Goal: Transaction & Acquisition: Purchase product/service

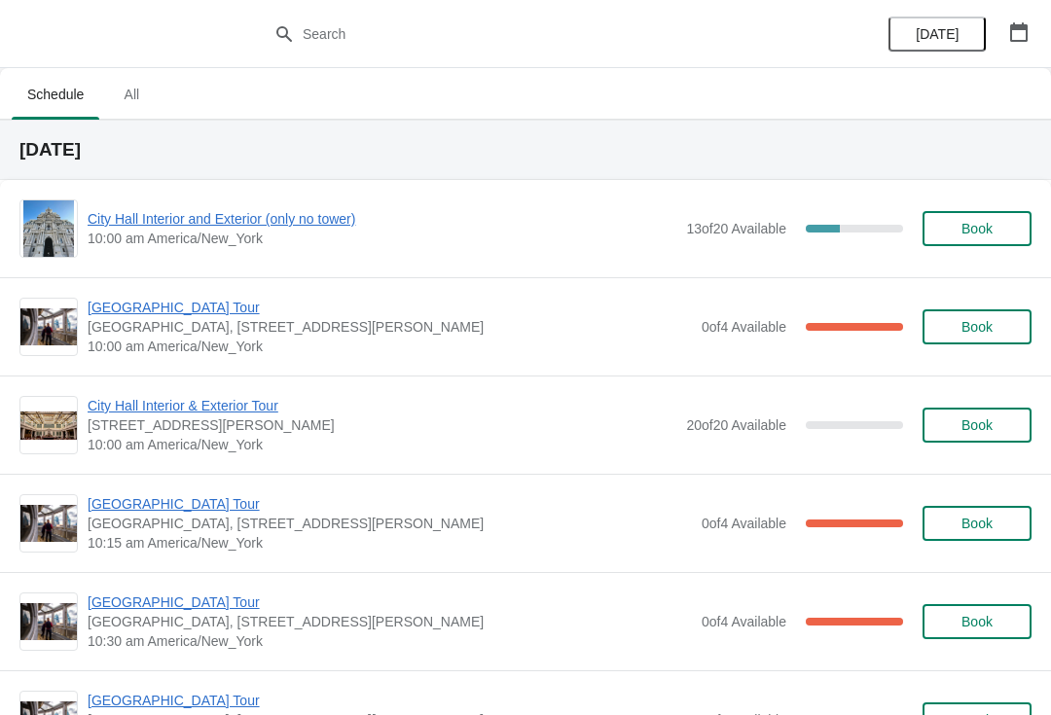
click at [119, 403] on span "City Hall Interior & Exterior Tour" at bounding box center [382, 405] width 589 height 19
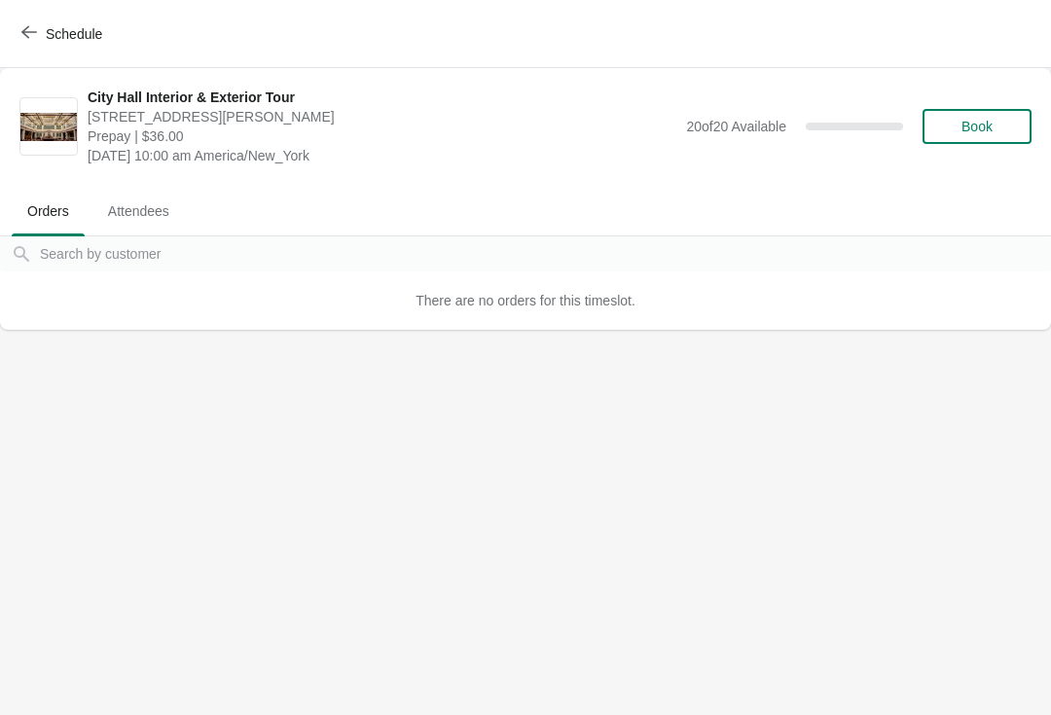
click at [35, 10] on div "Schedule" at bounding box center [525, 34] width 1051 height 68
click at [36, 30] on icon "button" at bounding box center [29, 32] width 16 height 16
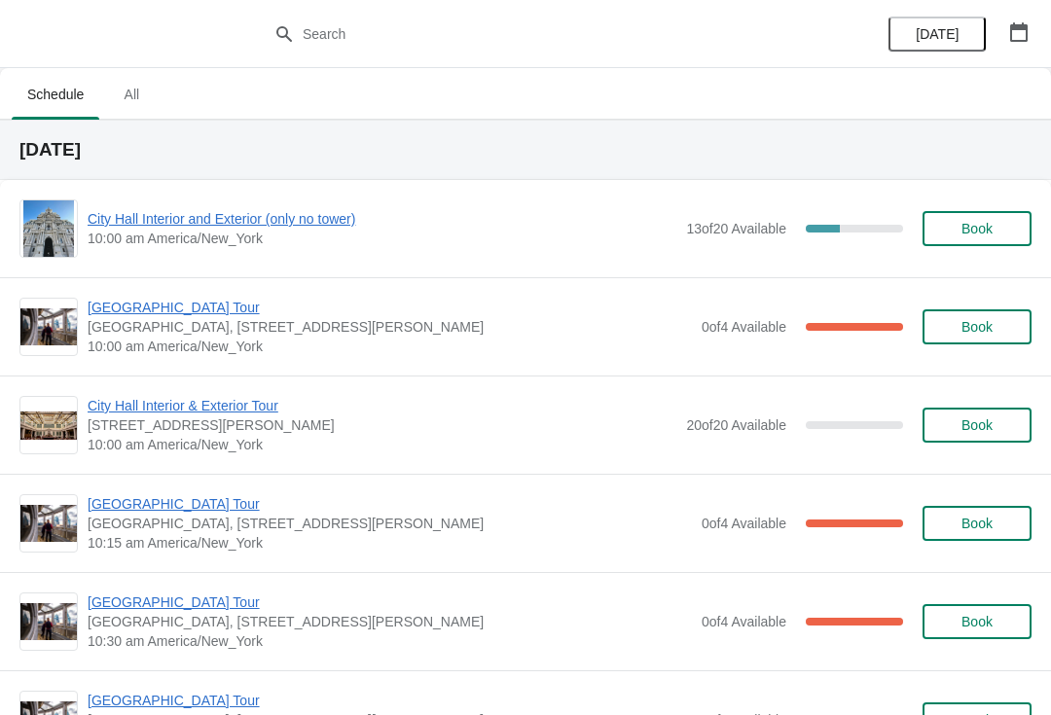
click at [470, 228] on span "City Hall Interior and Exterior (only no tower)" at bounding box center [382, 218] width 589 height 19
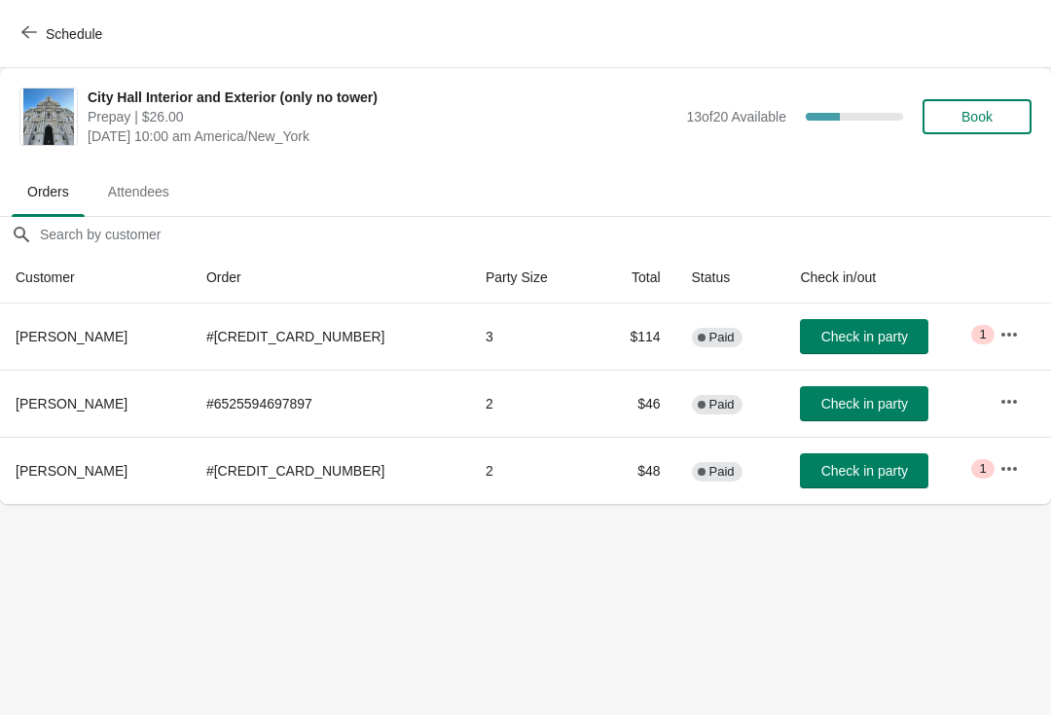
click at [843, 344] on span "Check in party" at bounding box center [865, 337] width 87 height 16
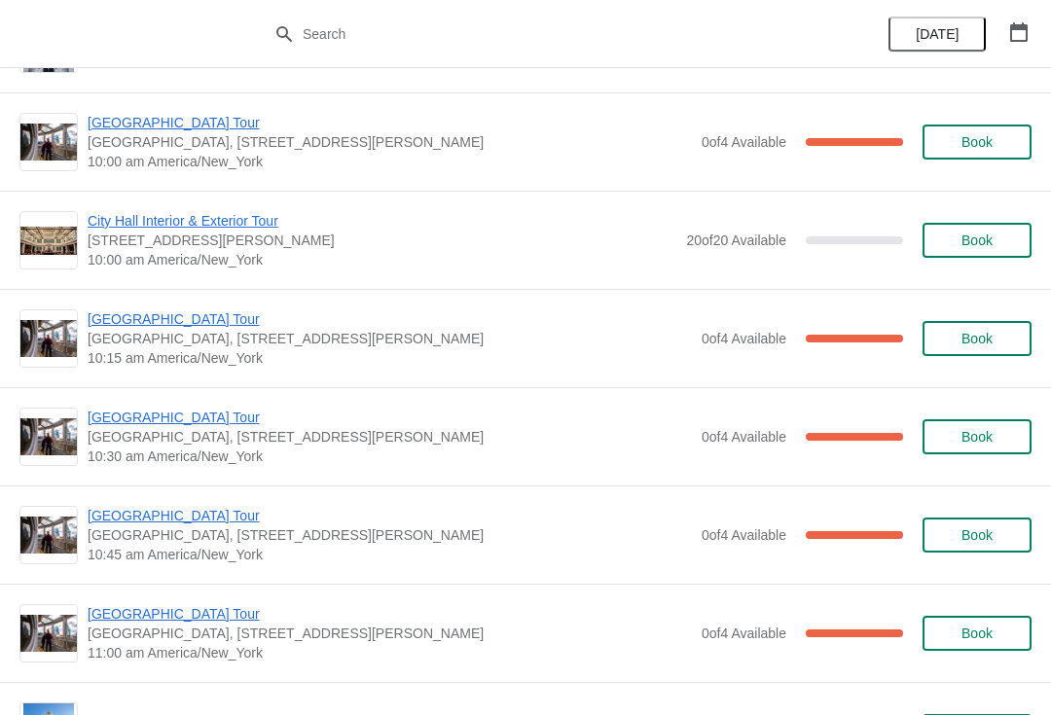
scroll to position [187, 0]
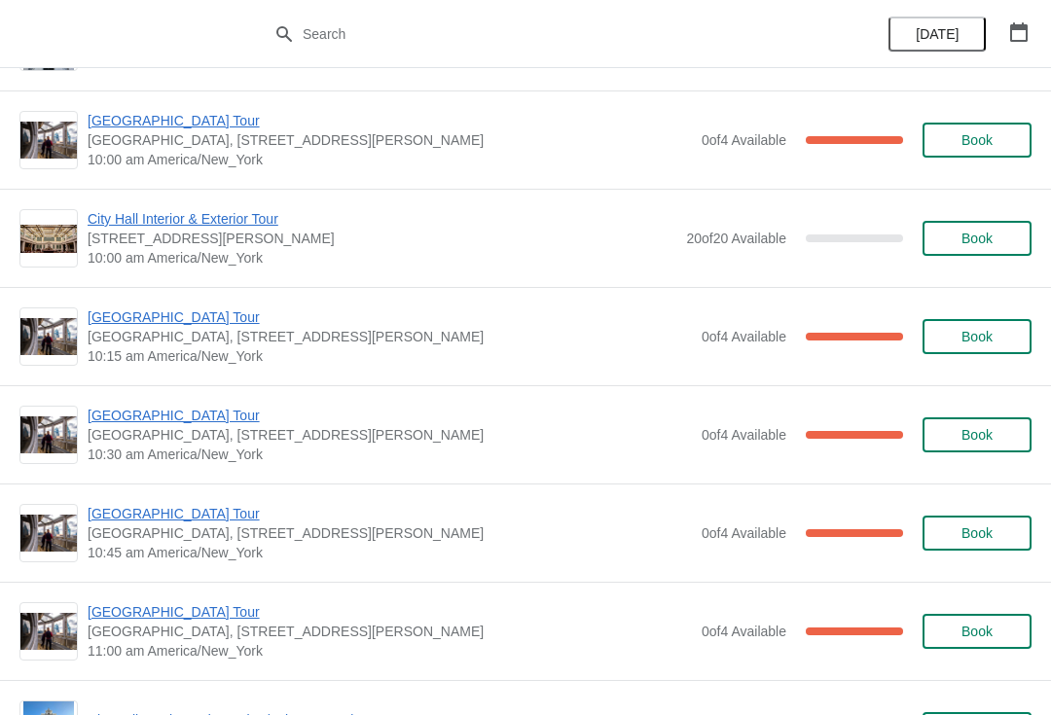
click at [117, 321] on span "[GEOGRAPHIC_DATA] Tour" at bounding box center [390, 317] width 605 height 19
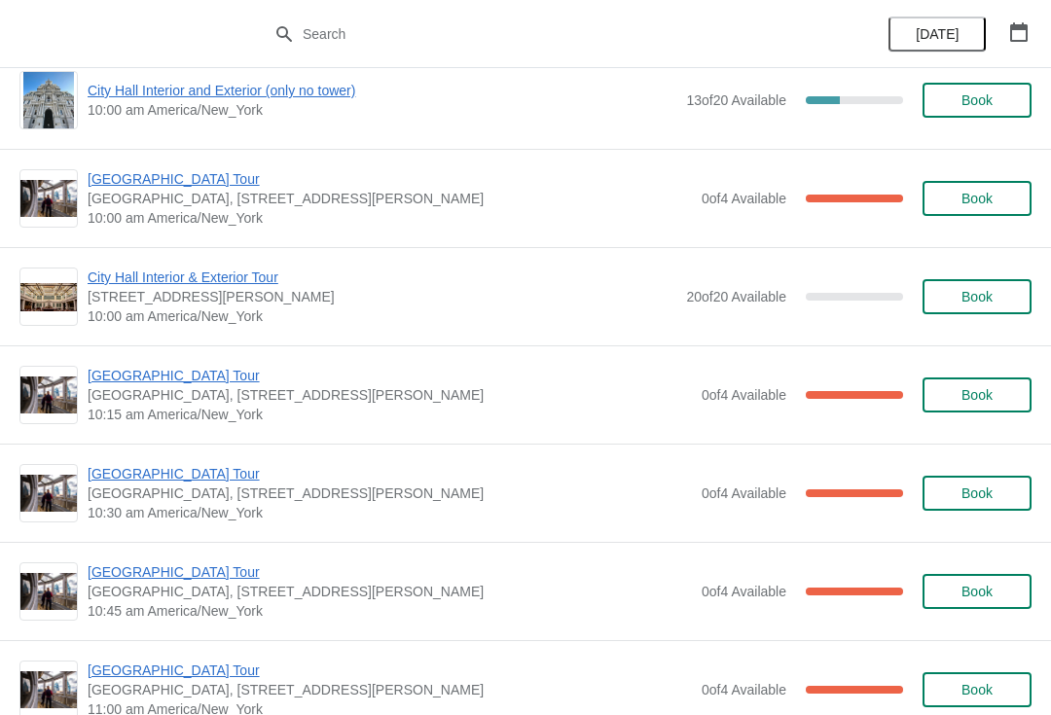
scroll to position [129, 0]
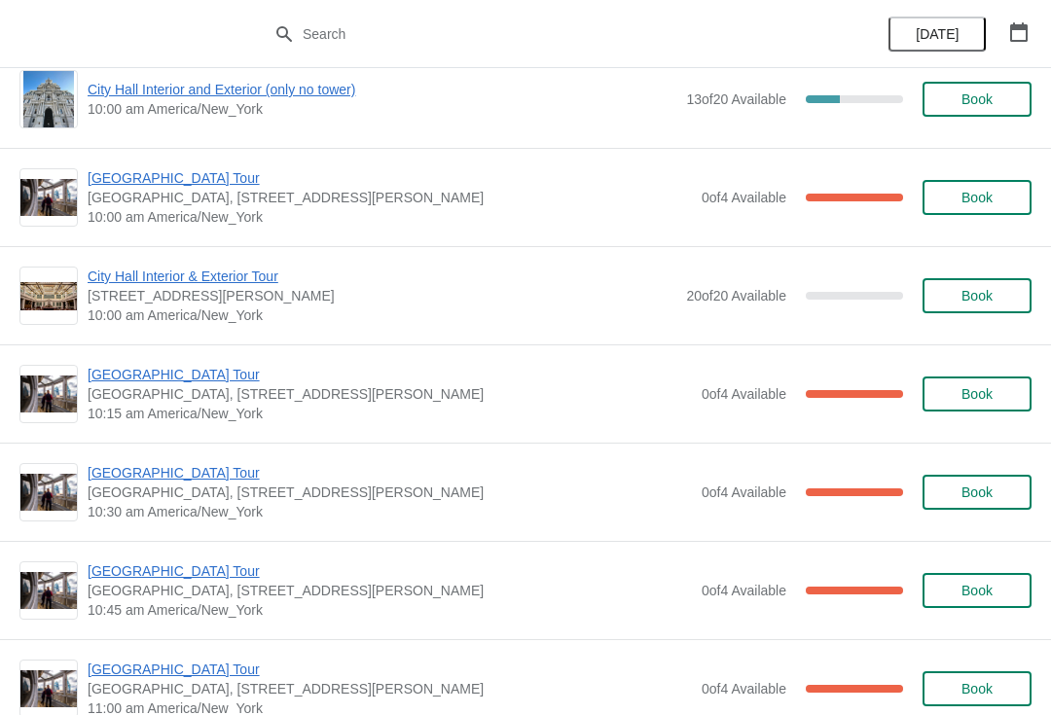
click at [128, 372] on span "[GEOGRAPHIC_DATA] Tour" at bounding box center [390, 374] width 605 height 19
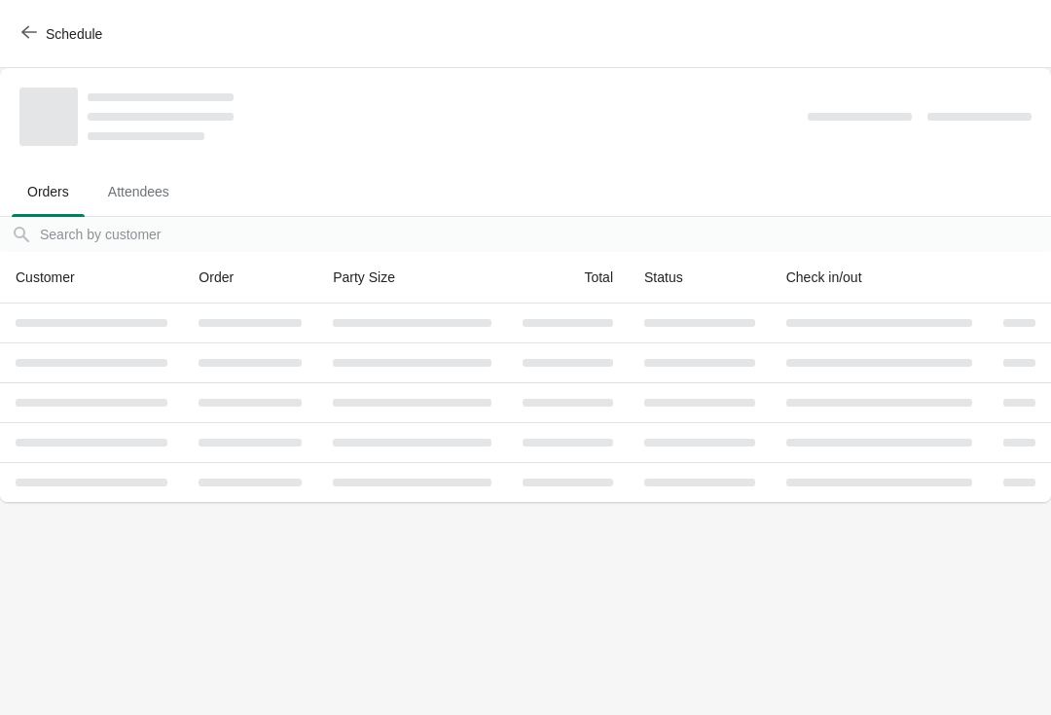
scroll to position [0, 0]
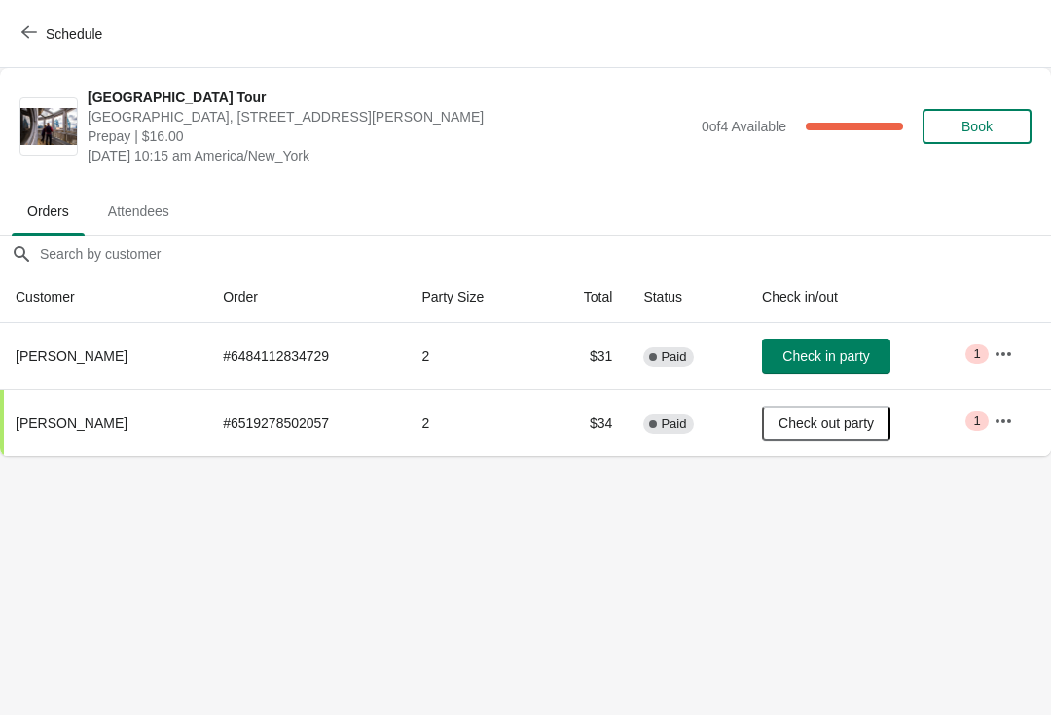
click at [819, 348] on span "Check in party" at bounding box center [826, 356] width 87 height 16
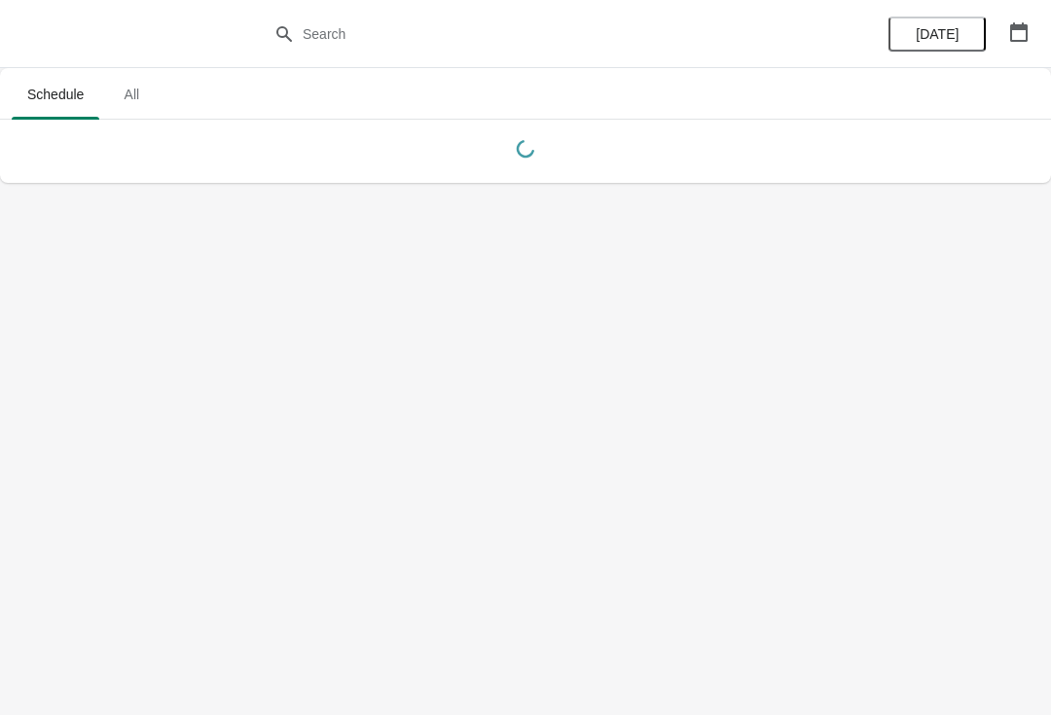
click at [710, 345] on body "Schedule All Schedule All [DATE]" at bounding box center [525, 357] width 1051 height 715
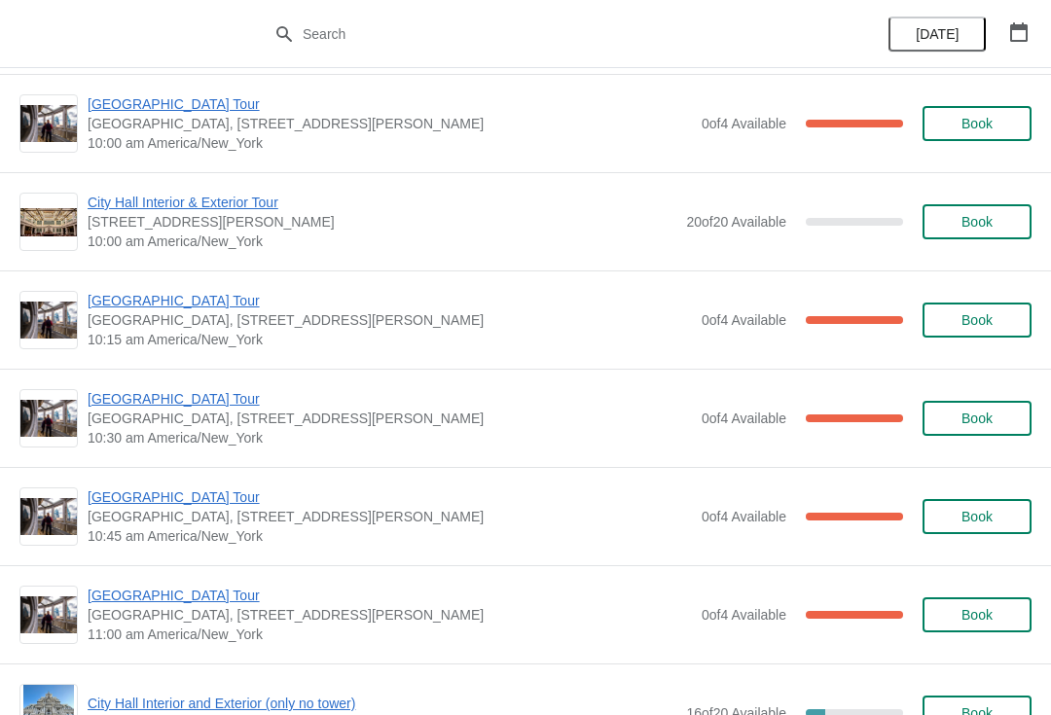
scroll to position [210, 0]
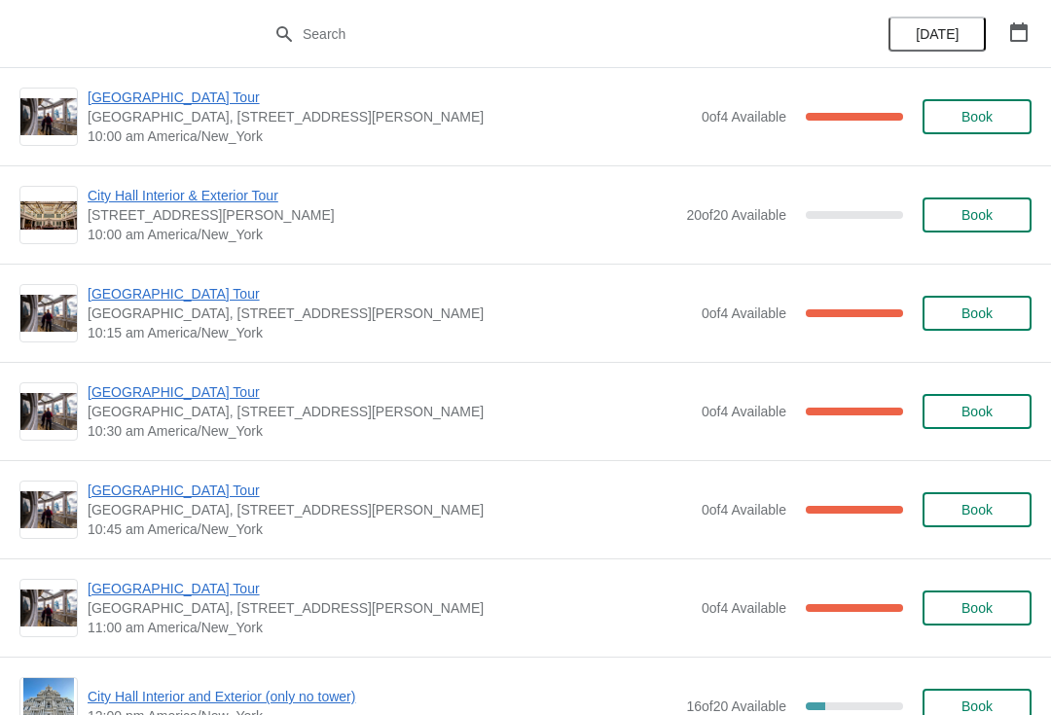
click at [182, 393] on span "[GEOGRAPHIC_DATA] Tour" at bounding box center [390, 392] width 605 height 19
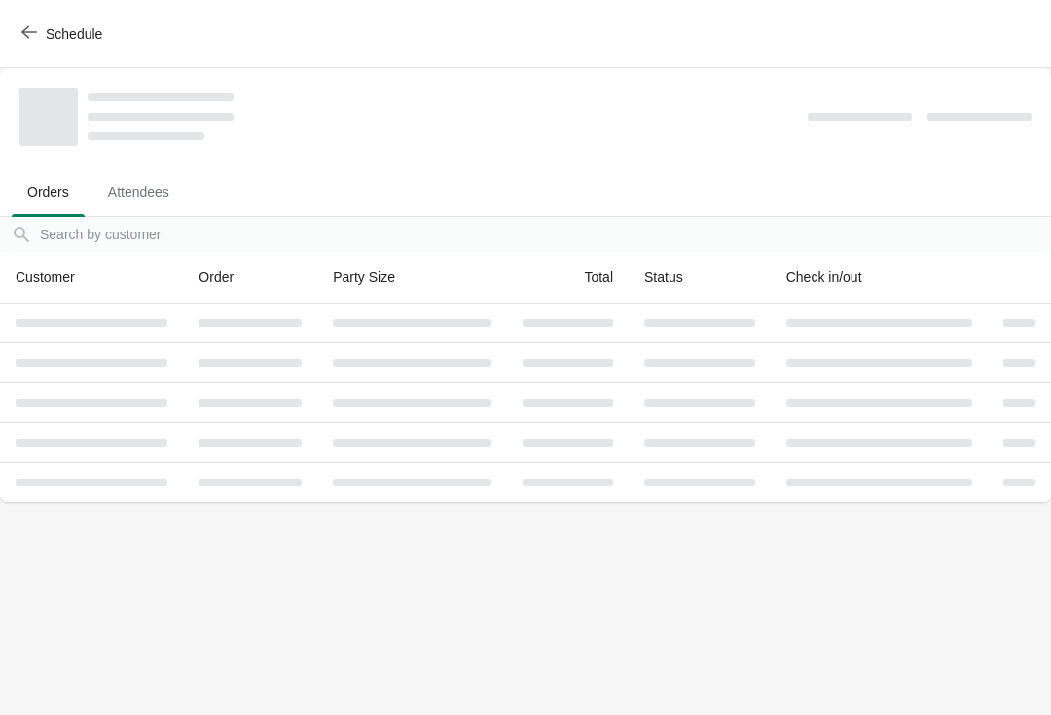
scroll to position [0, 0]
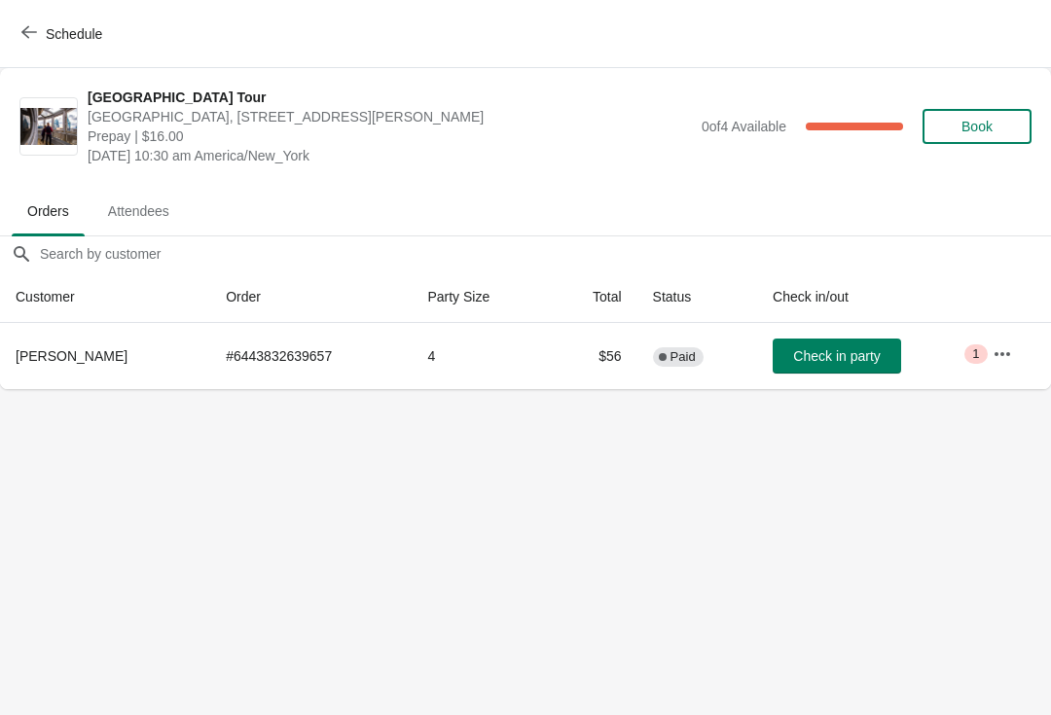
click at [846, 352] on span "Check in party" at bounding box center [836, 356] width 87 height 16
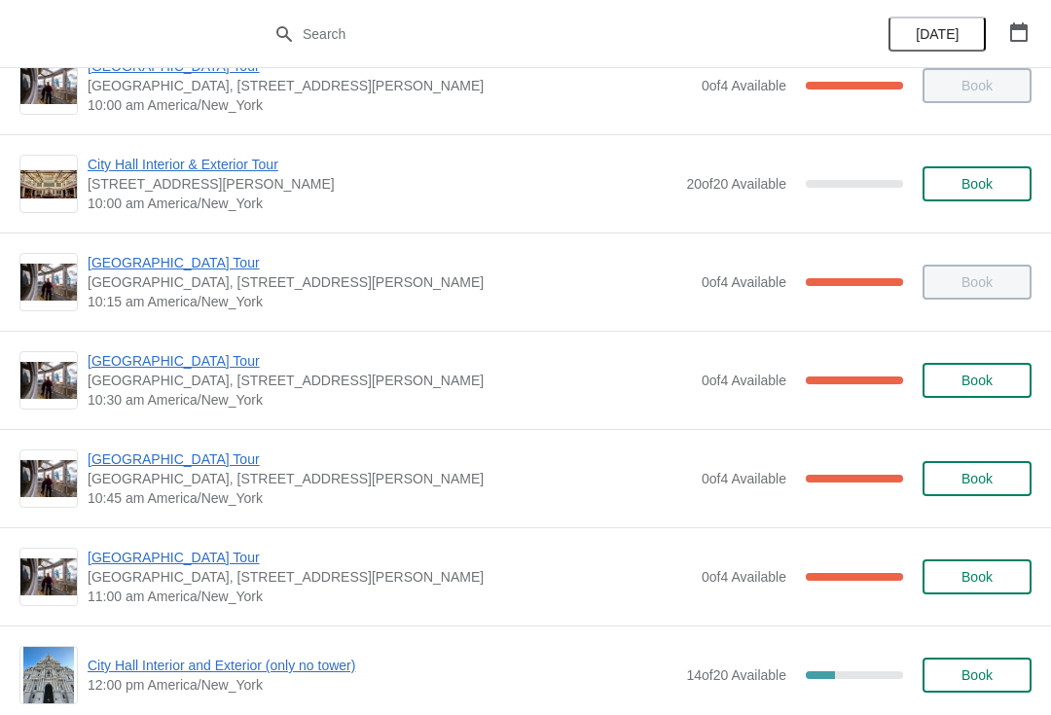
scroll to position [248, 0]
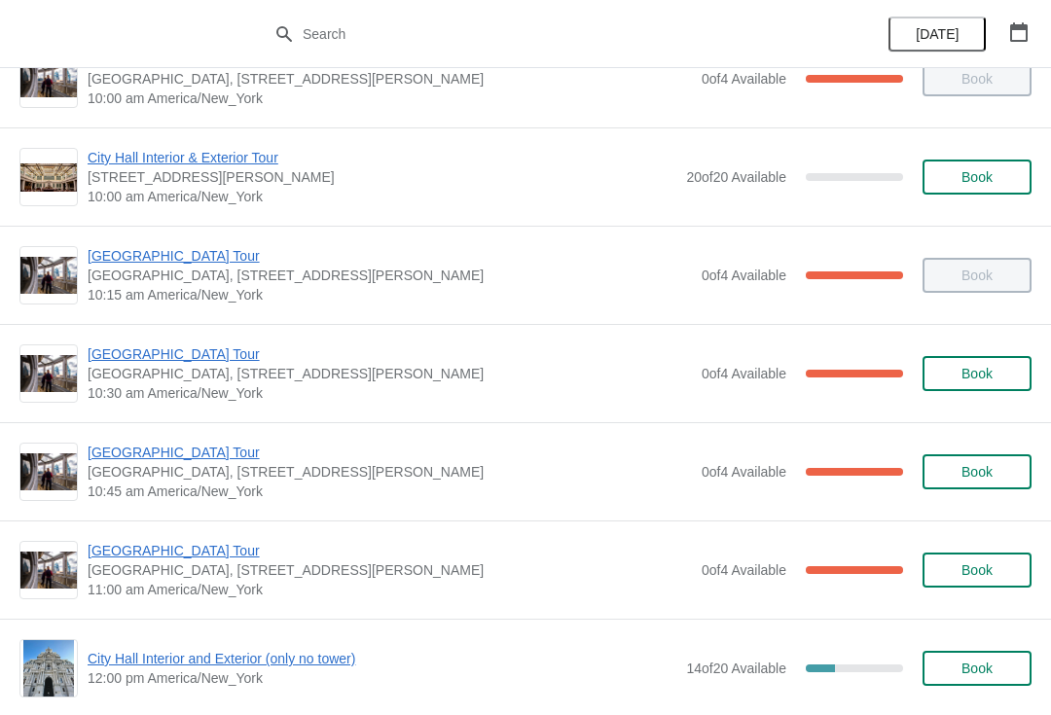
click at [187, 457] on span "[GEOGRAPHIC_DATA] Tour" at bounding box center [390, 452] width 605 height 19
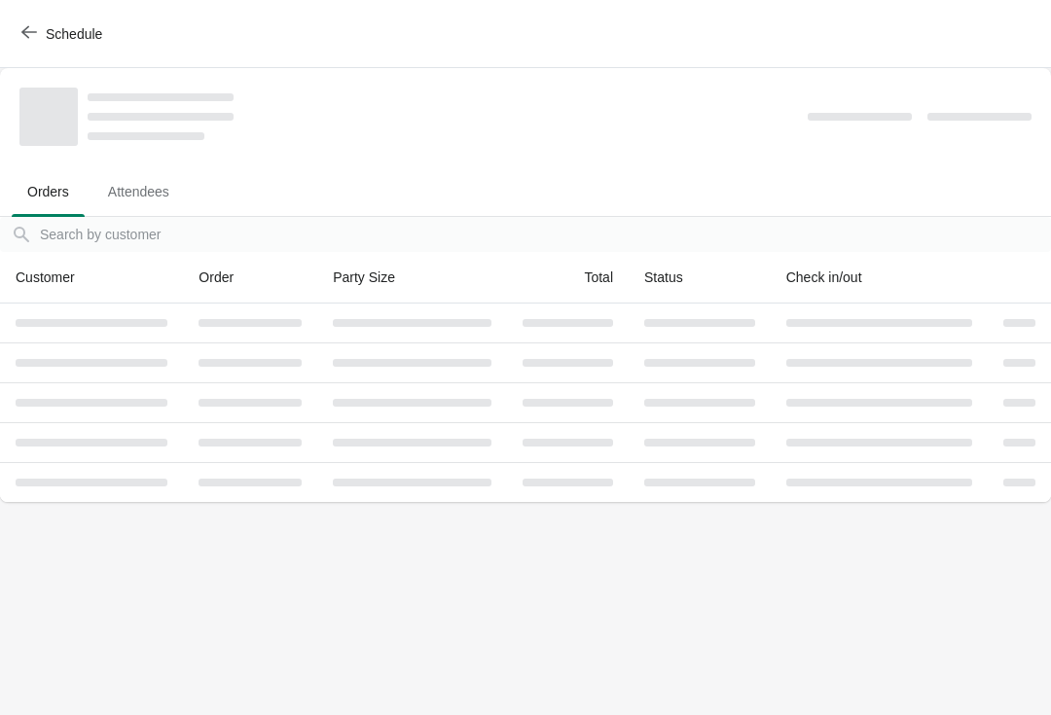
scroll to position [0, 0]
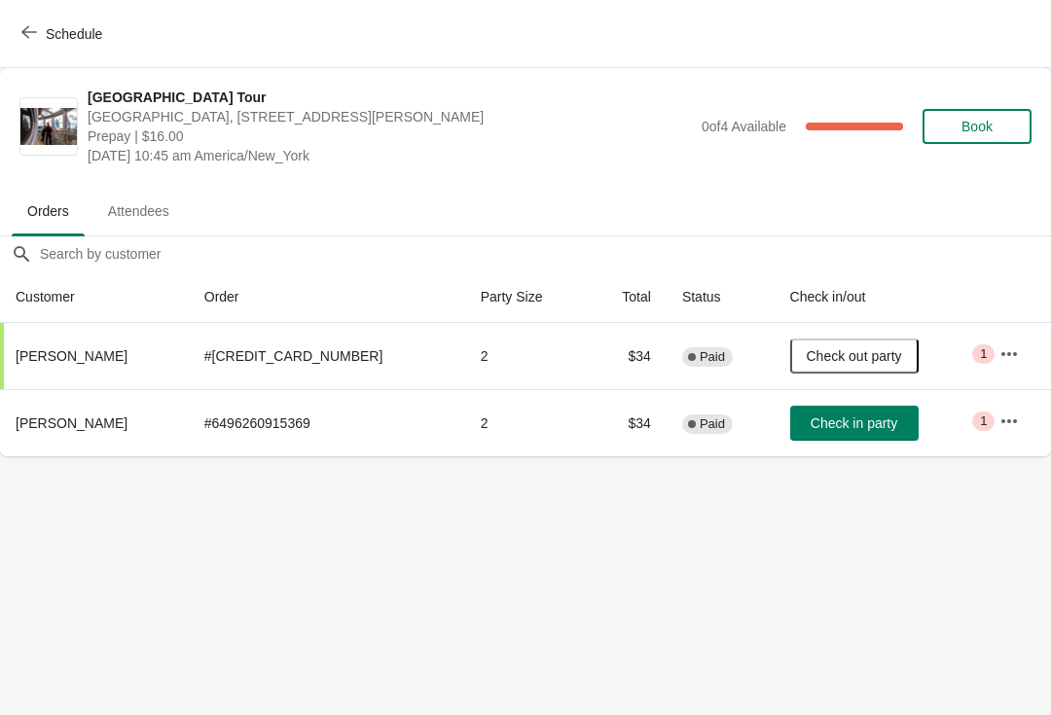
click at [32, 36] on icon "button" at bounding box center [29, 32] width 16 height 16
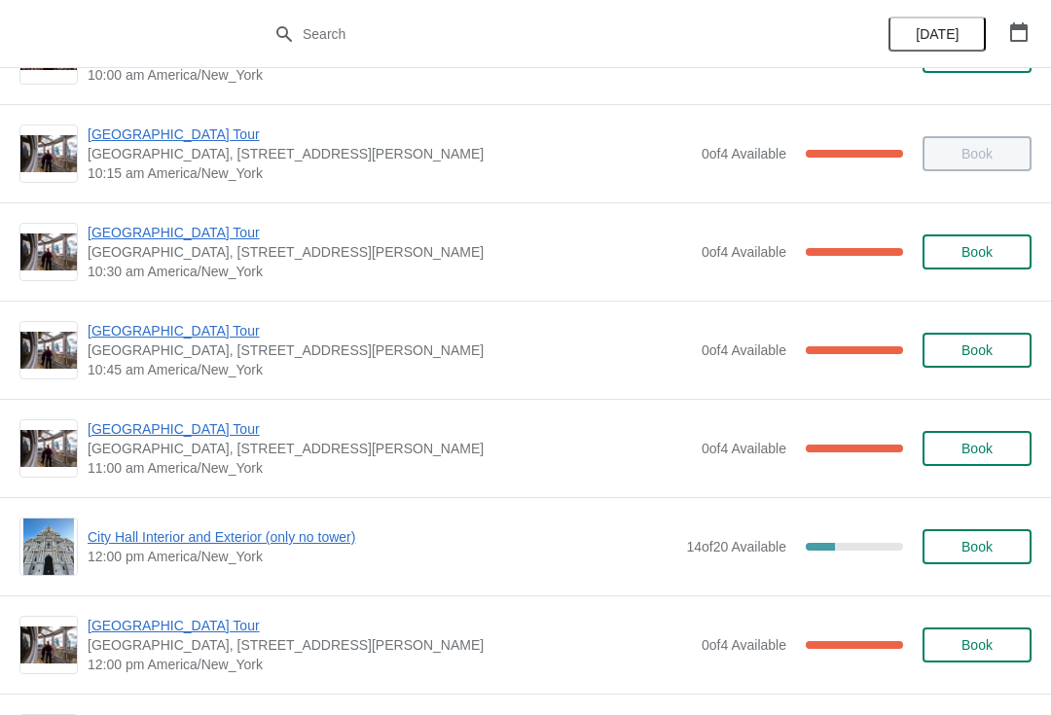
scroll to position [382, 0]
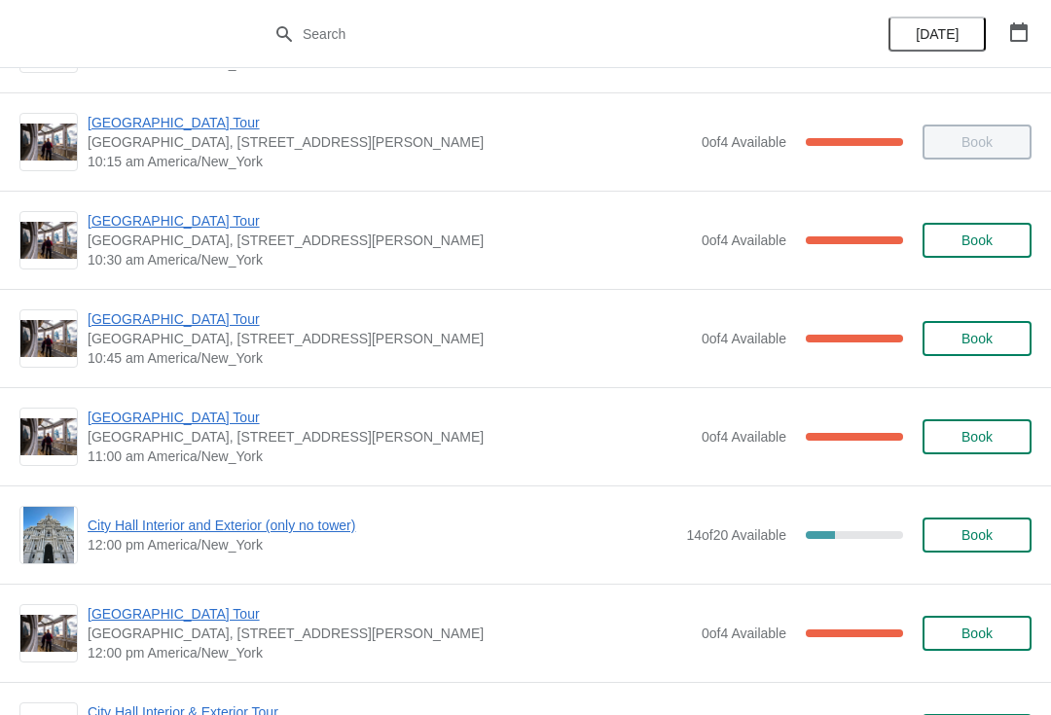
click at [205, 413] on span "[GEOGRAPHIC_DATA] Tour" at bounding box center [390, 417] width 605 height 19
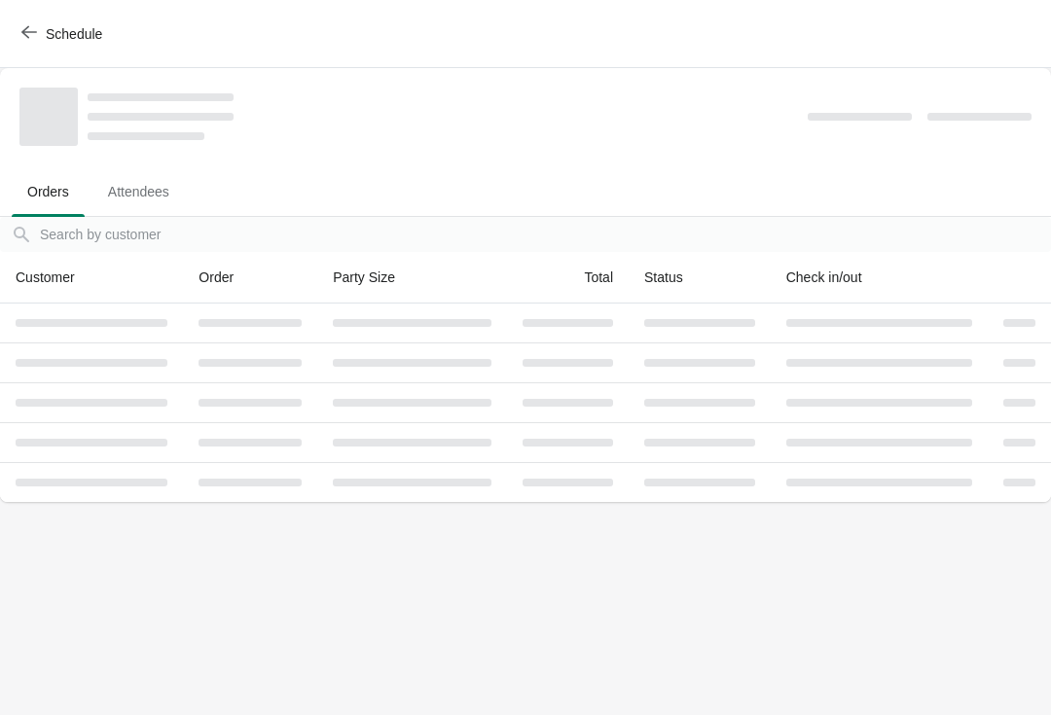
scroll to position [0, 0]
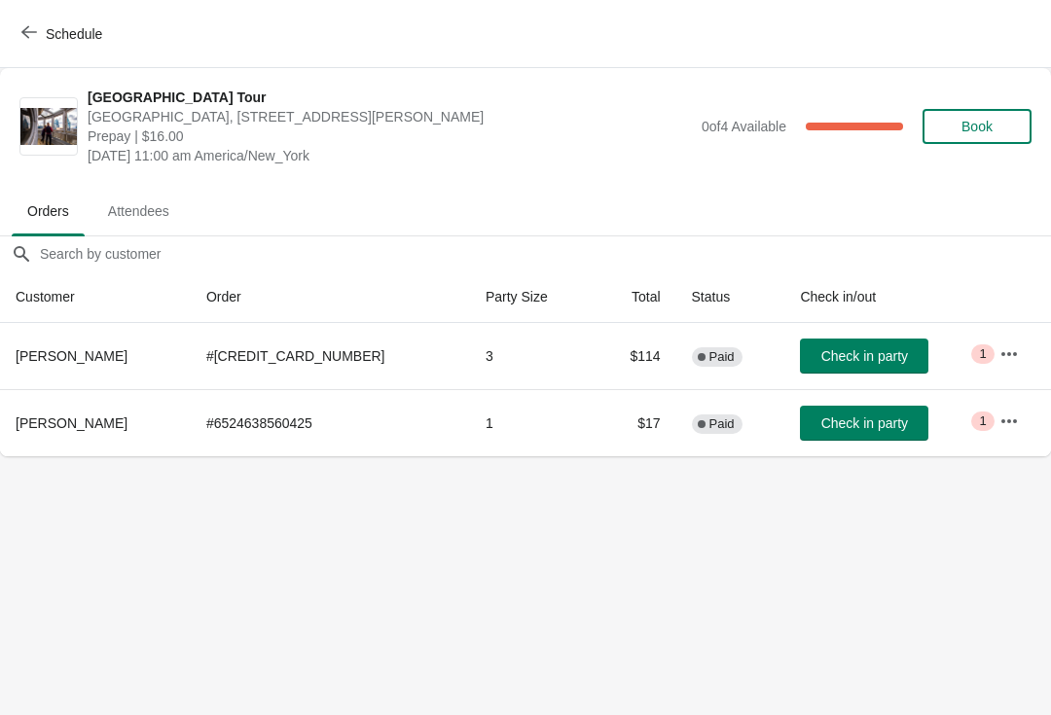
click at [835, 417] on span "Check in party" at bounding box center [865, 424] width 87 height 16
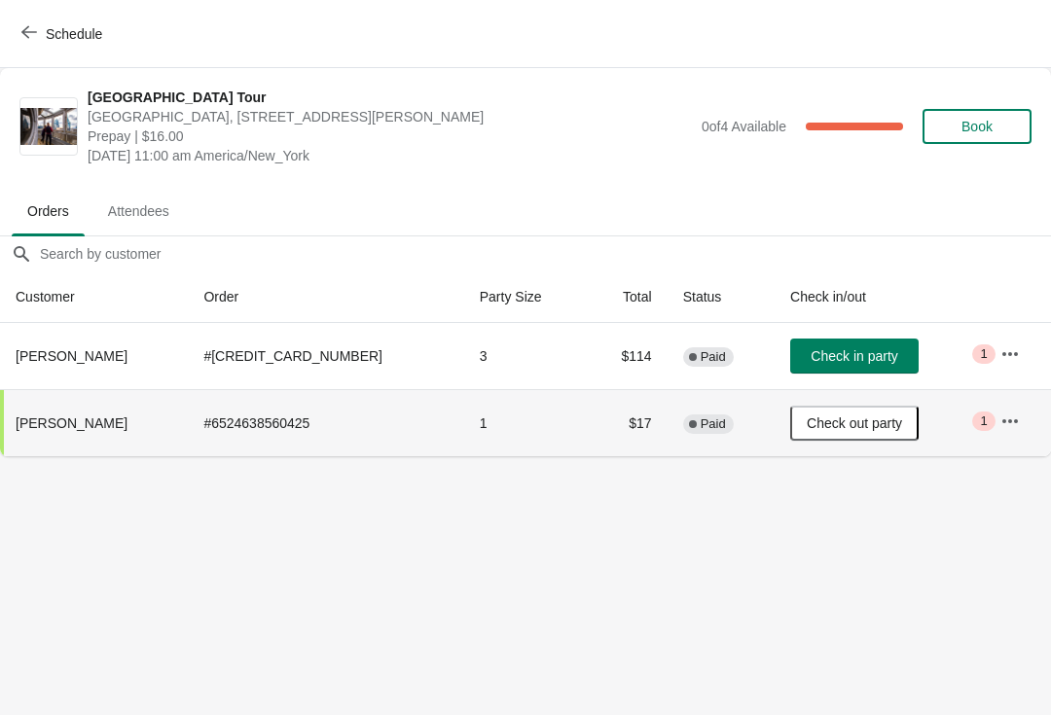
click at [25, 29] on icon "button" at bounding box center [29, 32] width 16 height 13
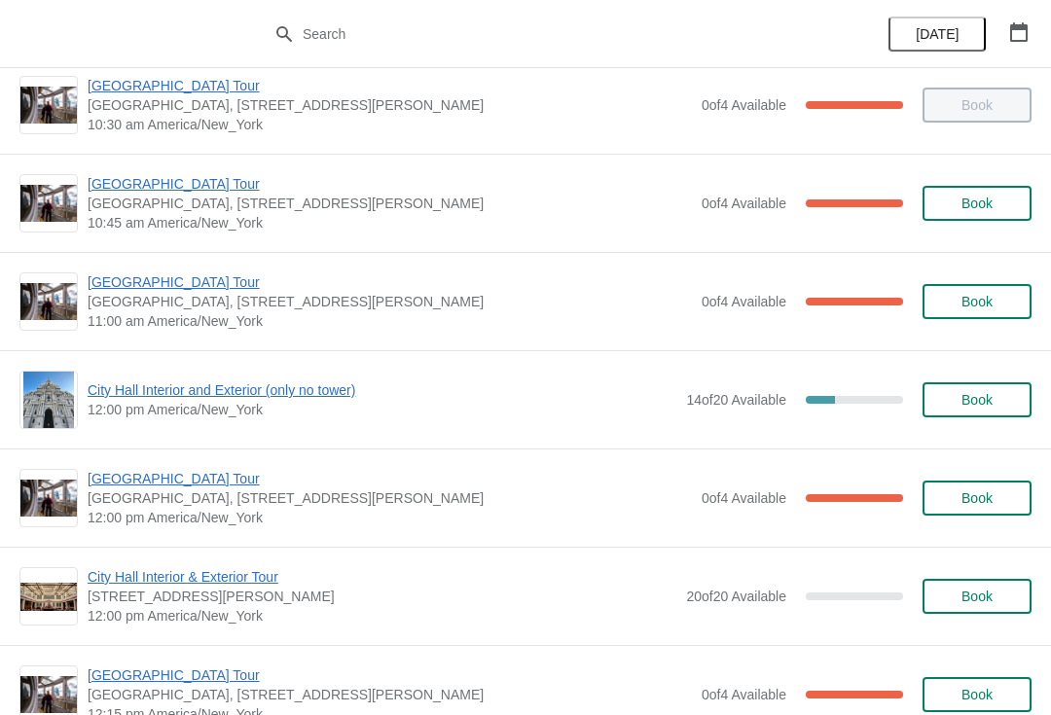
scroll to position [518, 0]
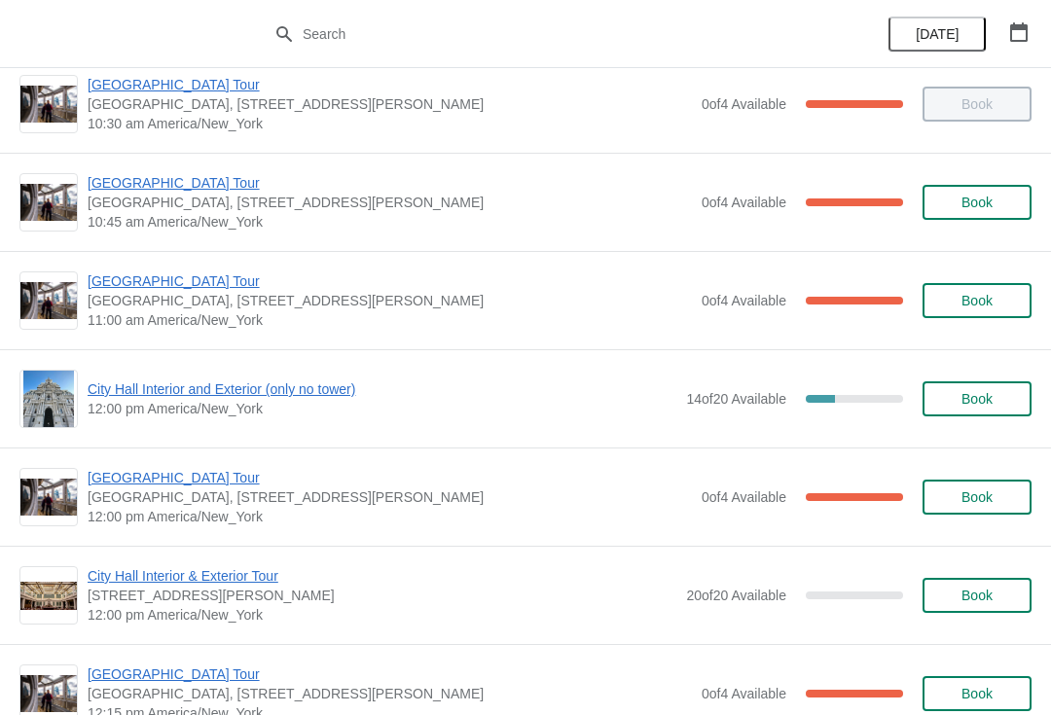
click at [202, 280] on span "[GEOGRAPHIC_DATA] Tour" at bounding box center [390, 281] width 605 height 19
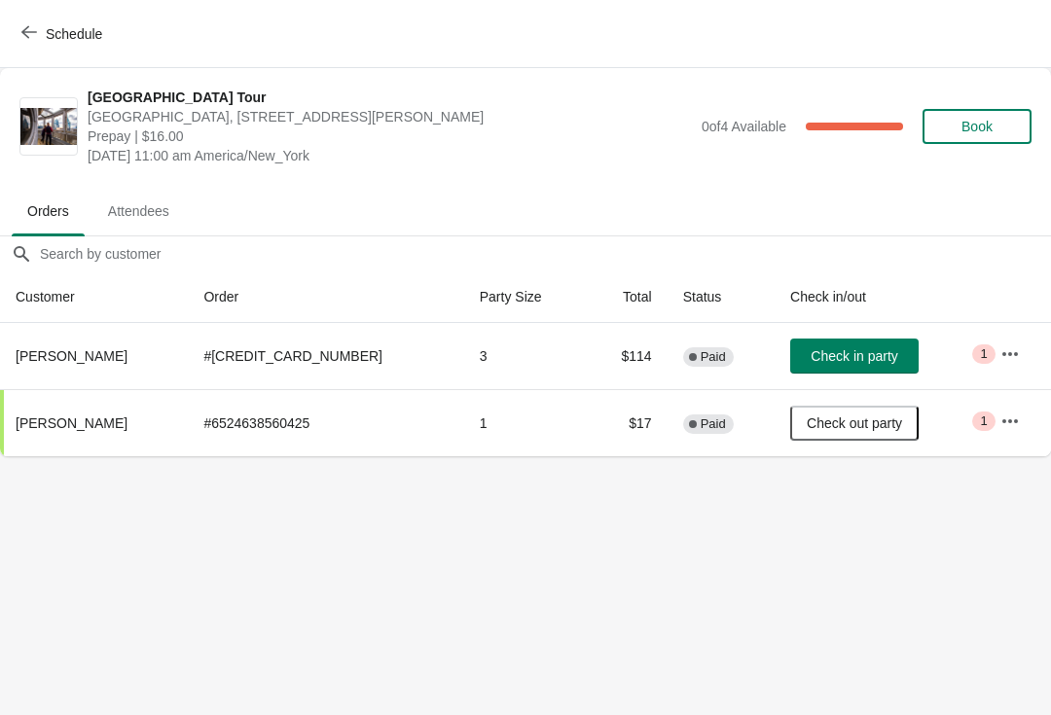
scroll to position [0, 0]
click at [1006, 117] on button "Book" at bounding box center [977, 126] width 109 height 35
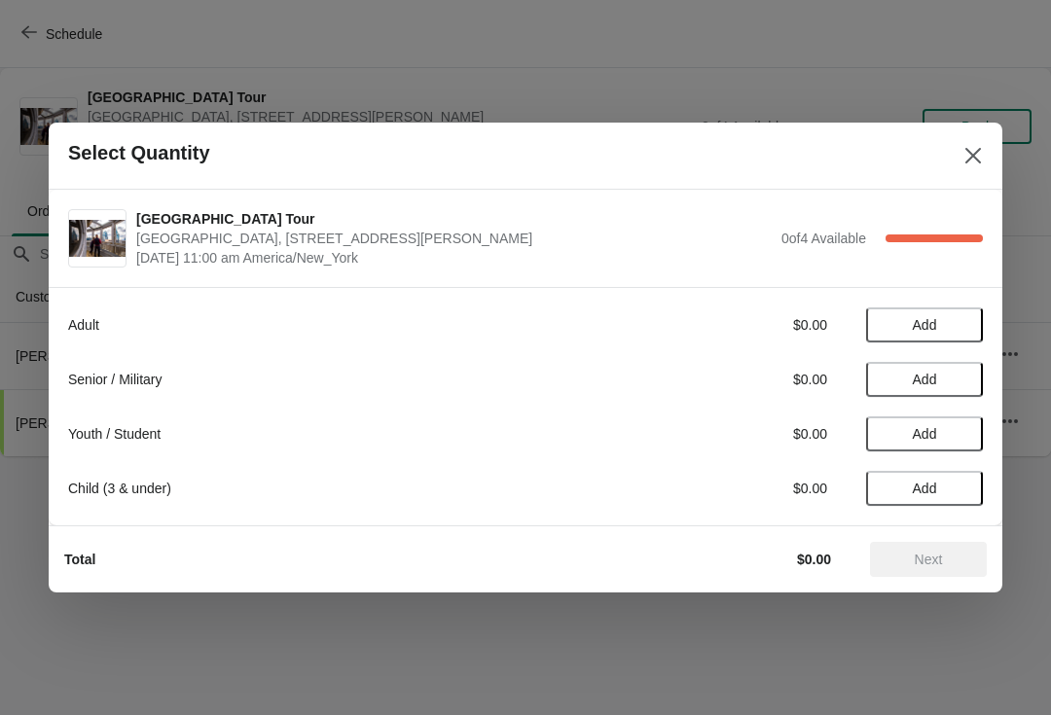
click at [931, 319] on span "Add" at bounding box center [925, 325] width 24 height 16
click at [965, 322] on icon at bounding box center [958, 325] width 20 height 20
click at [935, 438] on span "Add" at bounding box center [925, 434] width 24 height 16
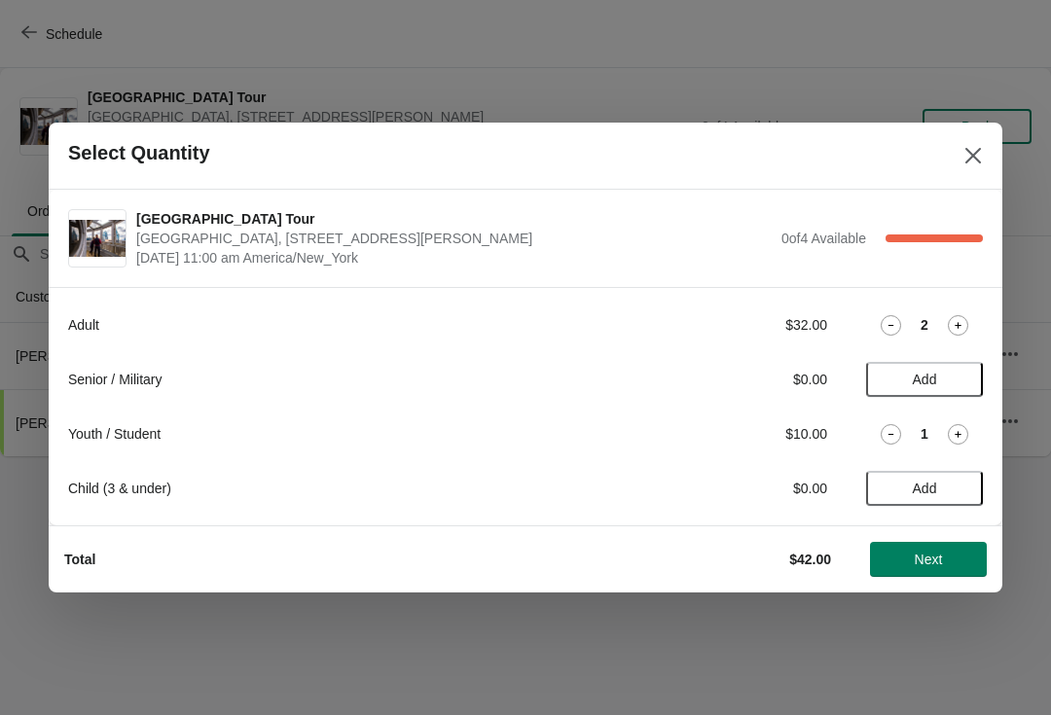
click at [966, 431] on icon at bounding box center [958, 434] width 20 height 20
click at [954, 556] on span "Next" at bounding box center [929, 560] width 86 height 16
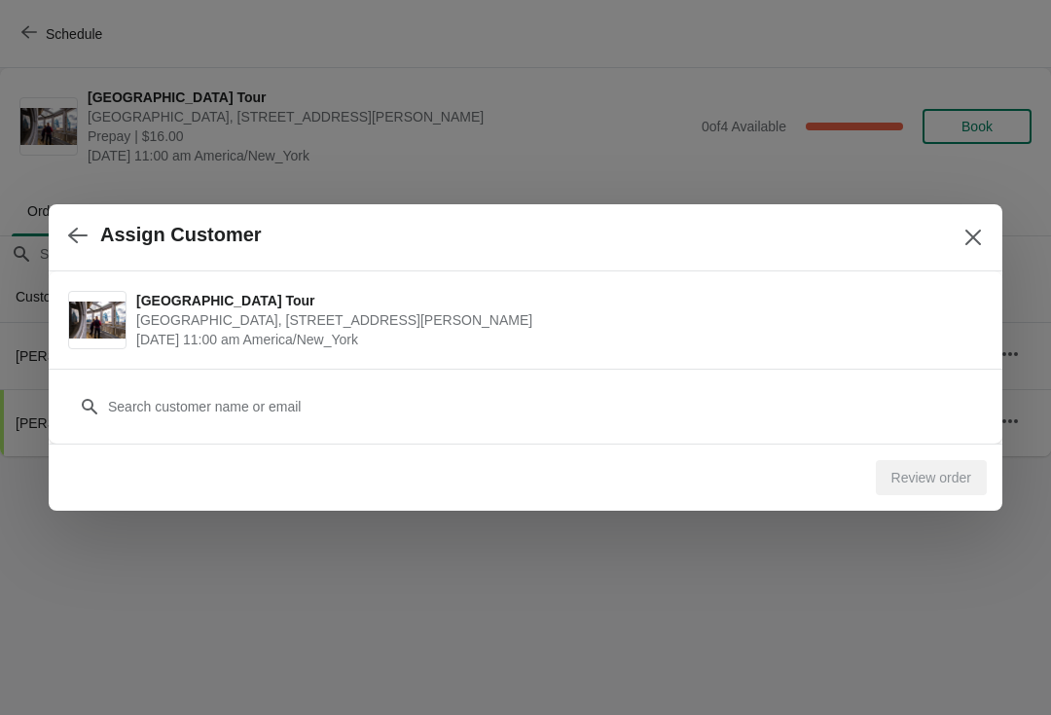
click at [974, 239] on icon "Close" at bounding box center [974, 238] width 16 height 16
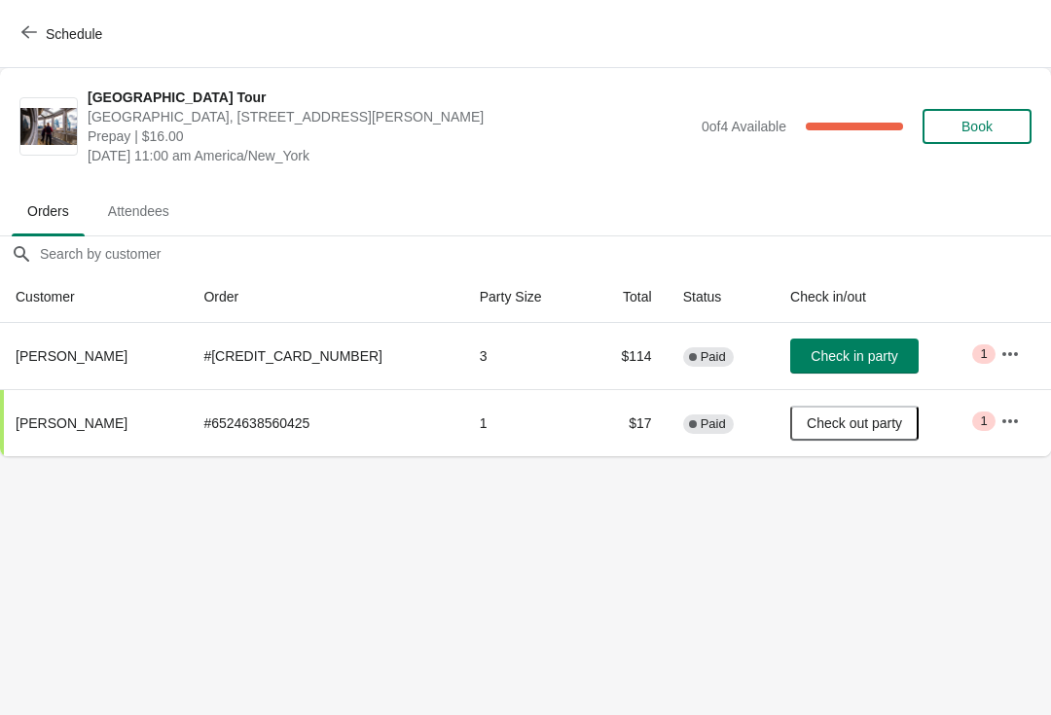
click at [1004, 124] on span "Book" at bounding box center [977, 127] width 74 height 16
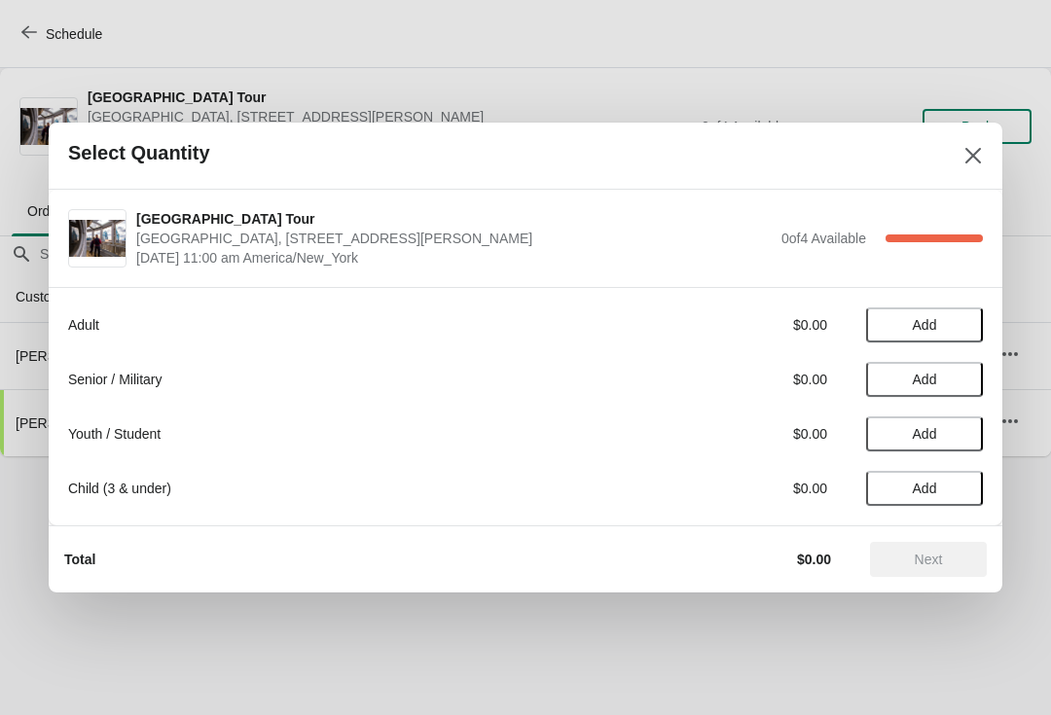
click at [946, 322] on span "Add" at bounding box center [925, 325] width 82 height 16
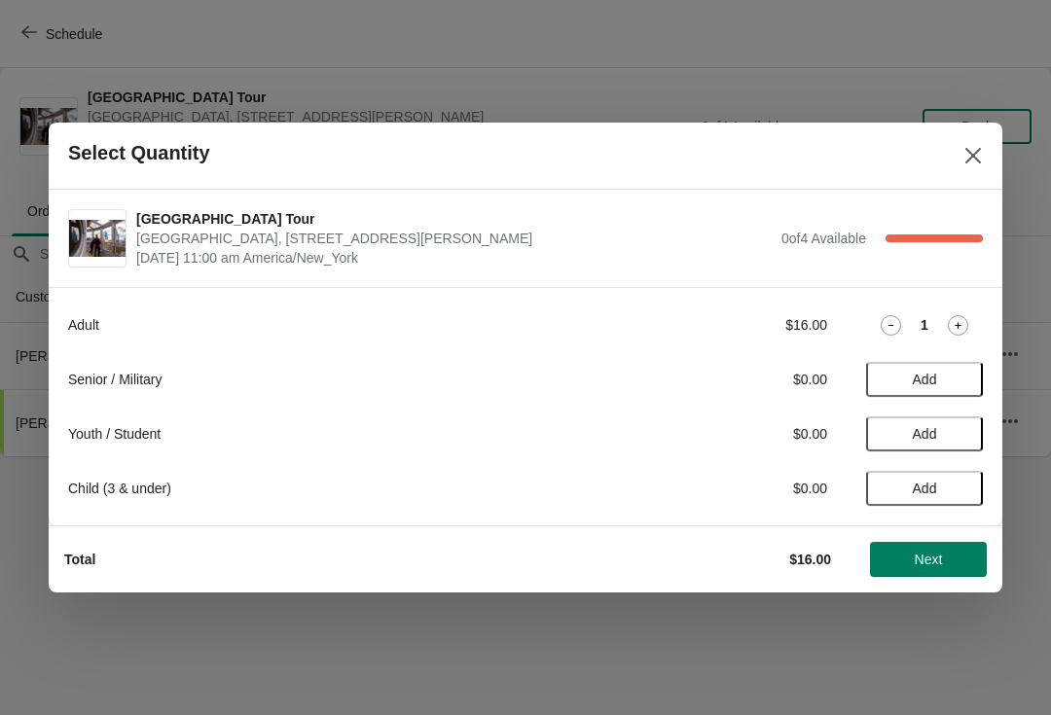
click at [967, 313] on div "Adult $16.00 1" at bounding box center [525, 325] width 915 height 35
click at [959, 316] on icon at bounding box center [958, 325] width 20 height 20
click at [954, 433] on span "Add" at bounding box center [925, 434] width 82 height 16
click at [961, 432] on icon at bounding box center [958, 434] width 20 height 20
click at [932, 559] on span "Next" at bounding box center [929, 560] width 28 height 16
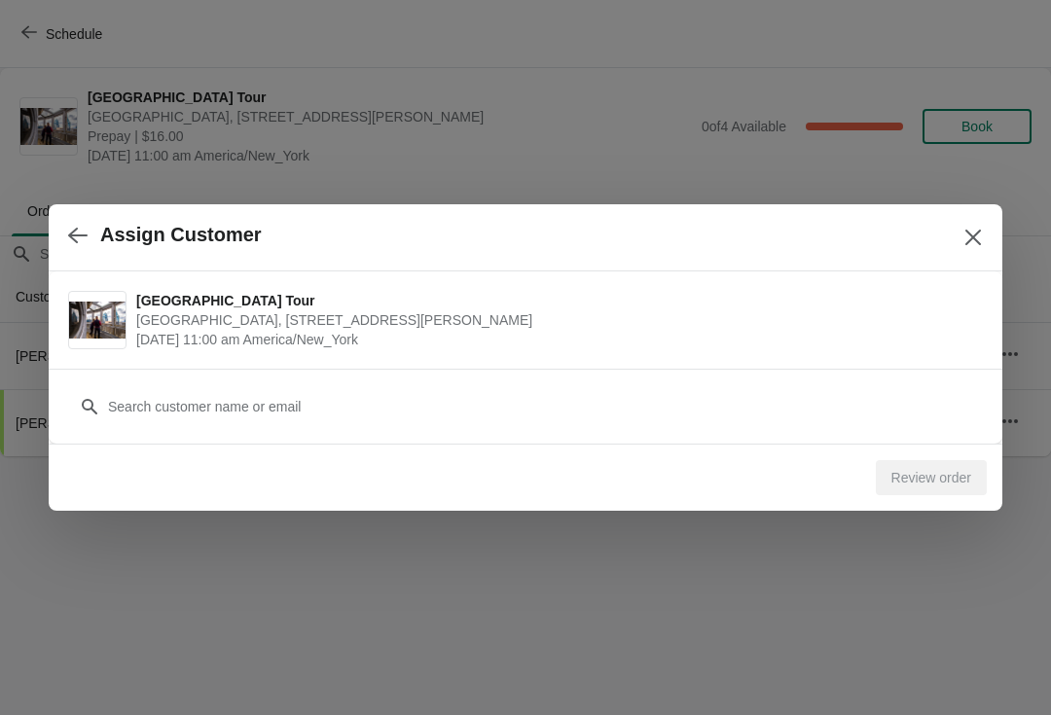
click at [282, 327] on span "[GEOGRAPHIC_DATA], [STREET_ADDRESS][PERSON_NAME]" at bounding box center [554, 320] width 837 height 19
click at [372, 291] on span "[GEOGRAPHIC_DATA] Tour" at bounding box center [554, 300] width 837 height 19
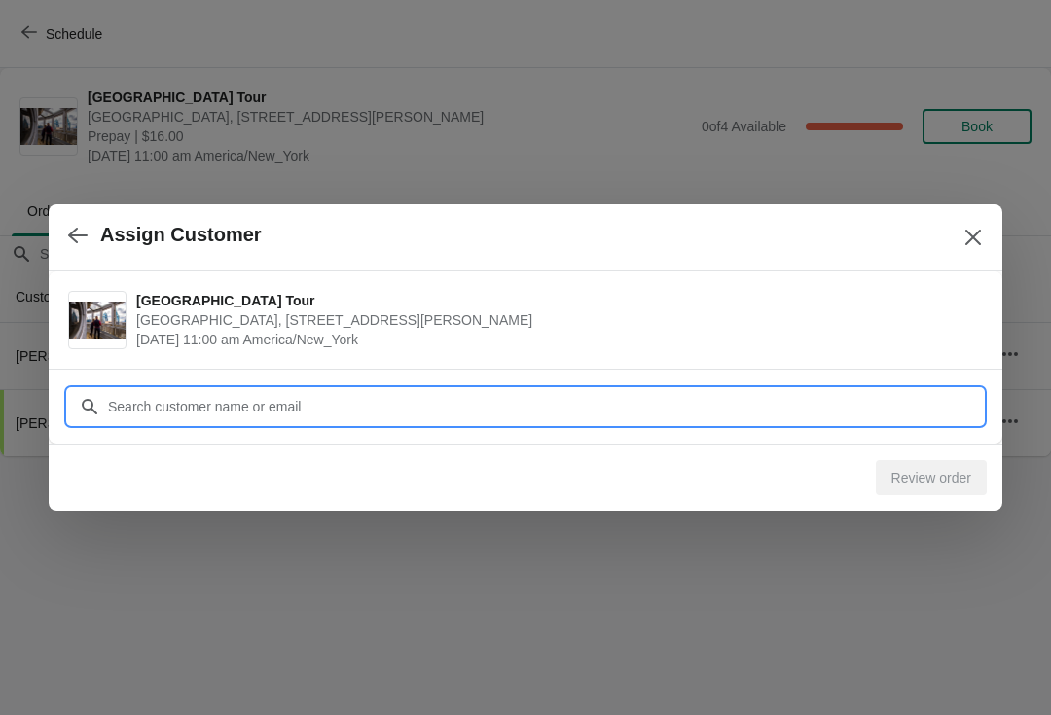
click at [377, 405] on input "Customer" at bounding box center [545, 406] width 876 height 35
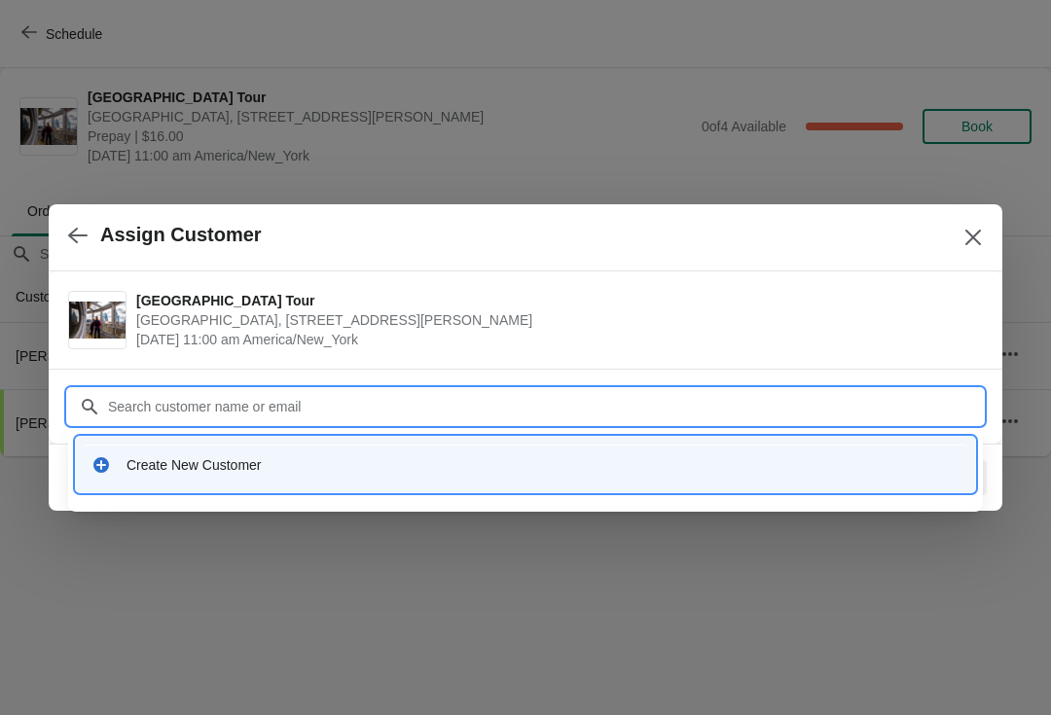
click at [259, 464] on div "Create New Customer" at bounding box center [543, 465] width 833 height 19
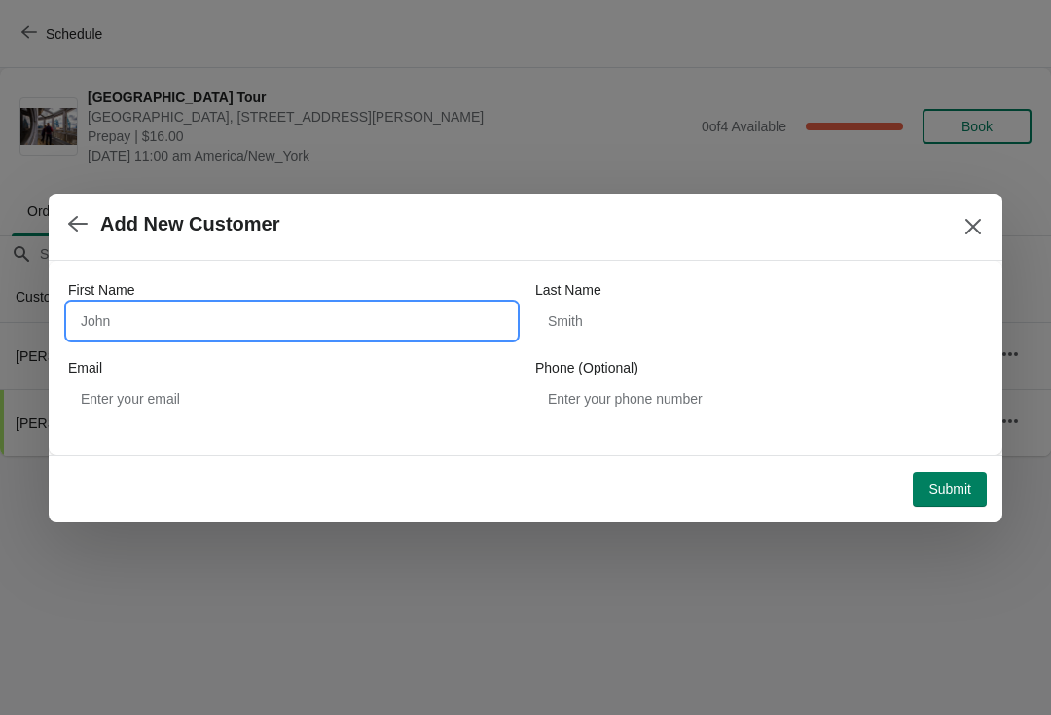
click at [347, 320] on input "First Name" at bounding box center [292, 321] width 448 height 35
type input "Juan"
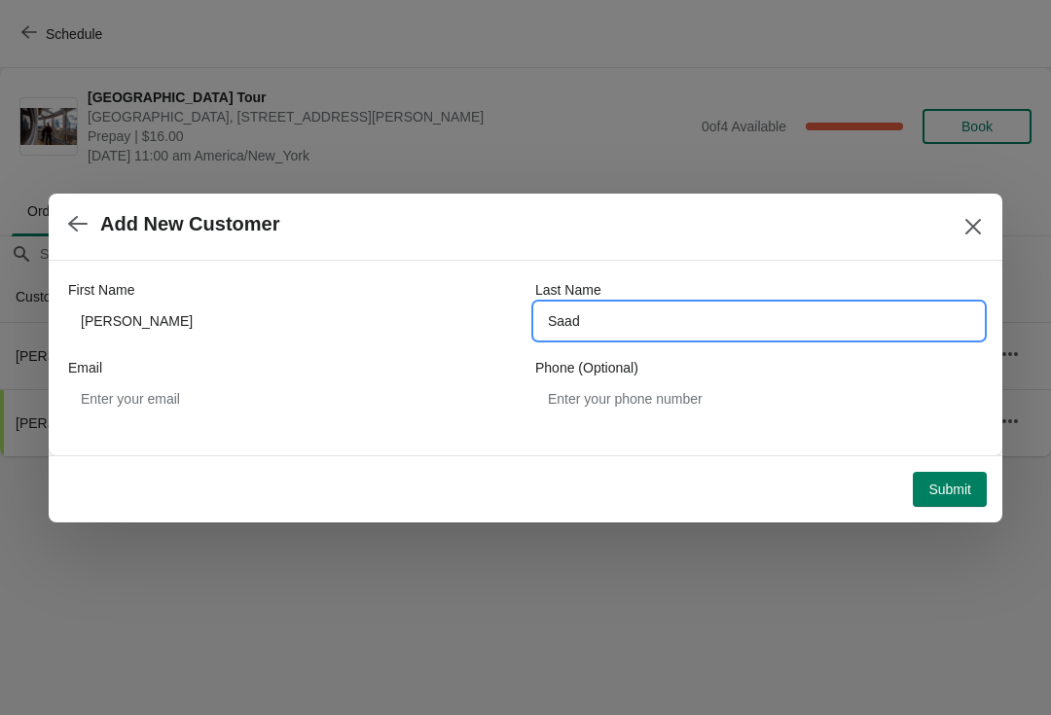
type input "Saad"
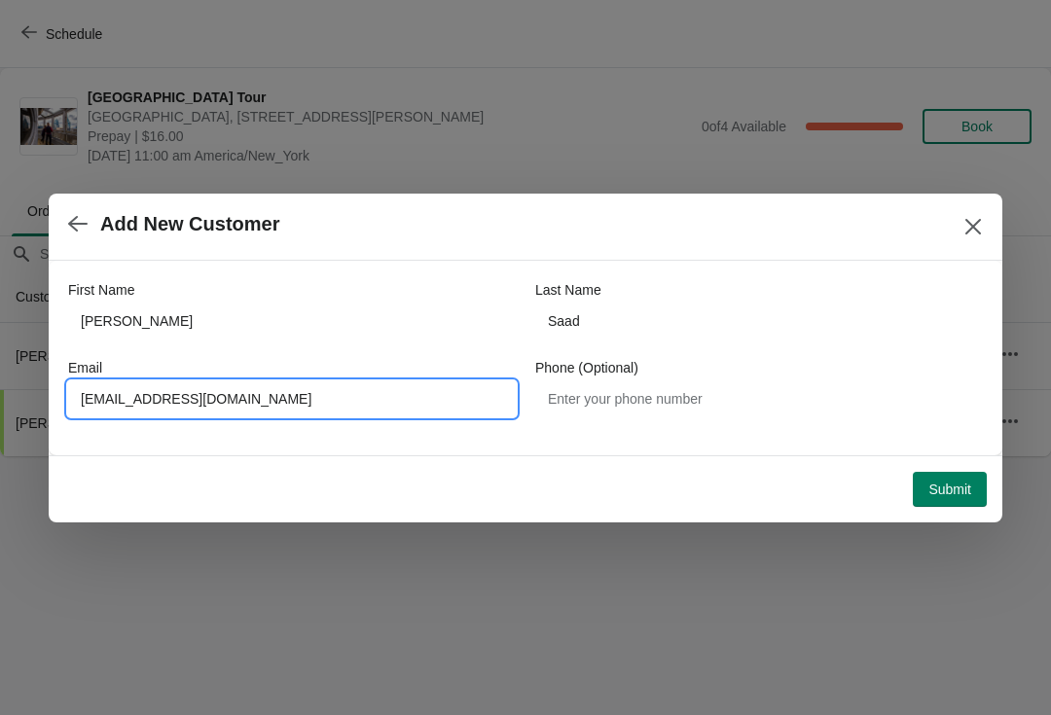
click at [115, 399] on input "juanzaad@yahoo.com" at bounding box center [292, 399] width 448 height 35
click at [116, 387] on input "juanzaad@yahoo.com" at bounding box center [292, 399] width 448 height 35
click at [118, 388] on input "juanzaad@yahoo.com" at bounding box center [292, 399] width 448 height 35
click at [162, 405] on input "juanzaad@yahoo.com" at bounding box center [292, 399] width 448 height 35
type input "juancsaad@yahoo.com"
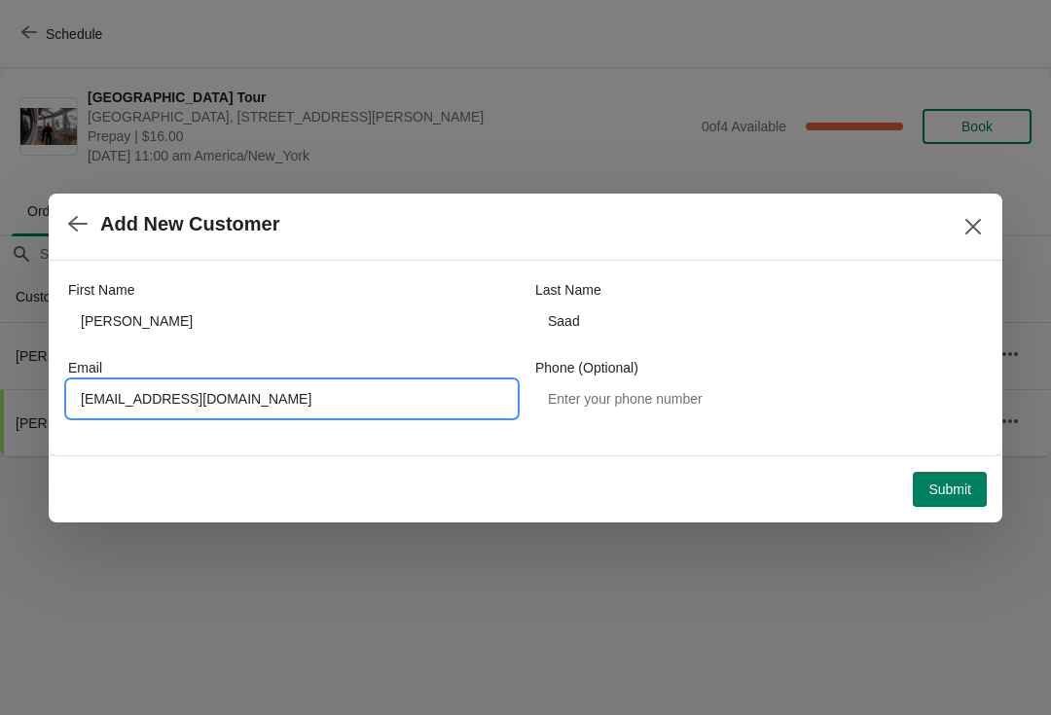
click at [945, 482] on span "Submit" at bounding box center [950, 490] width 43 height 16
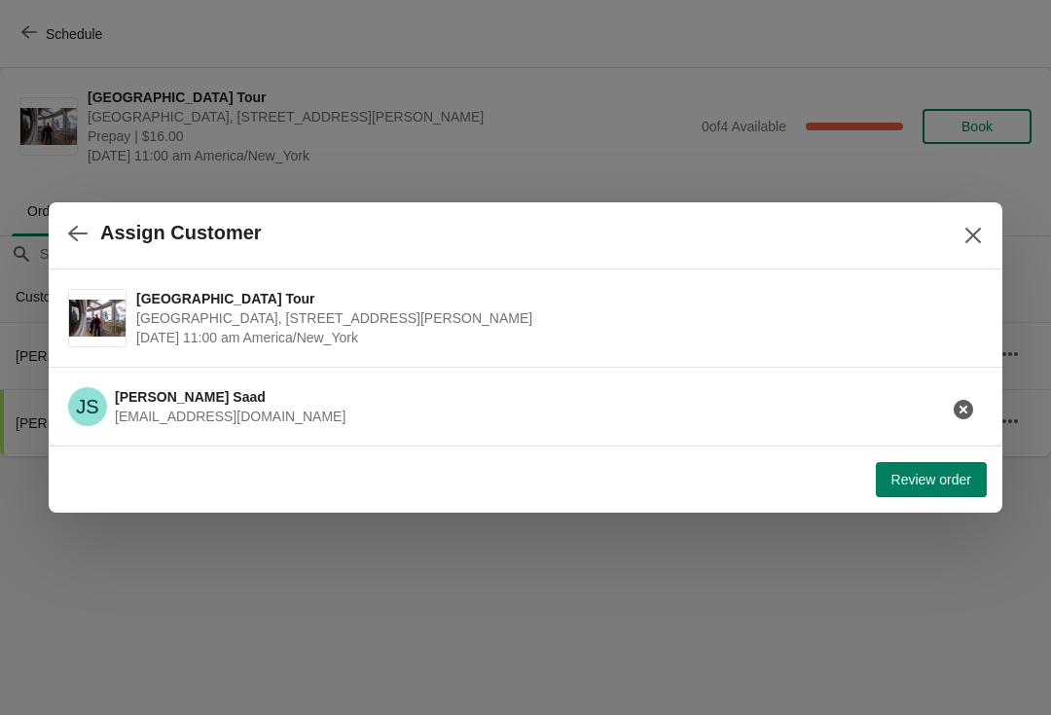
click at [903, 475] on span "Review order" at bounding box center [932, 480] width 80 height 16
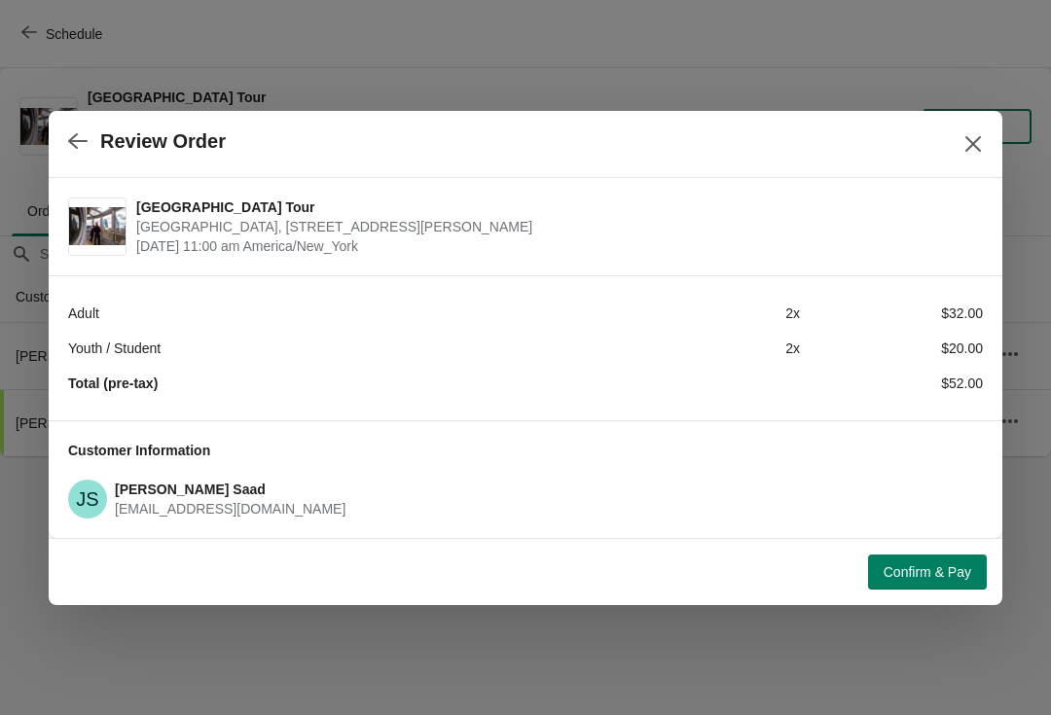
click at [914, 566] on span "Confirm & Pay" at bounding box center [928, 573] width 88 height 16
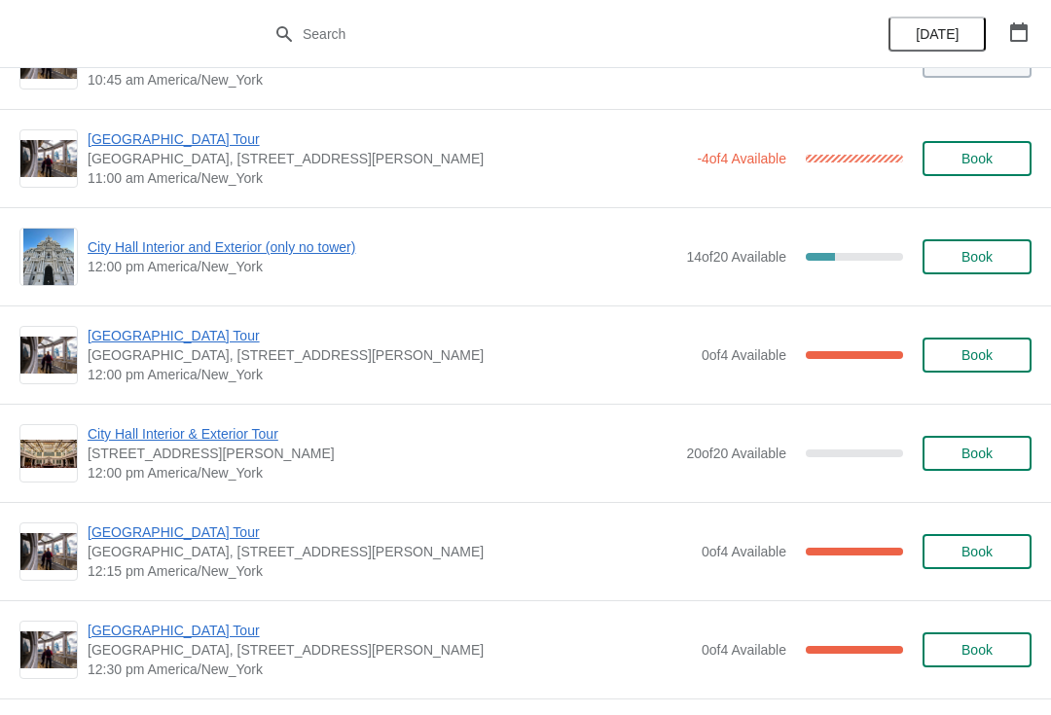
scroll to position [580, 0]
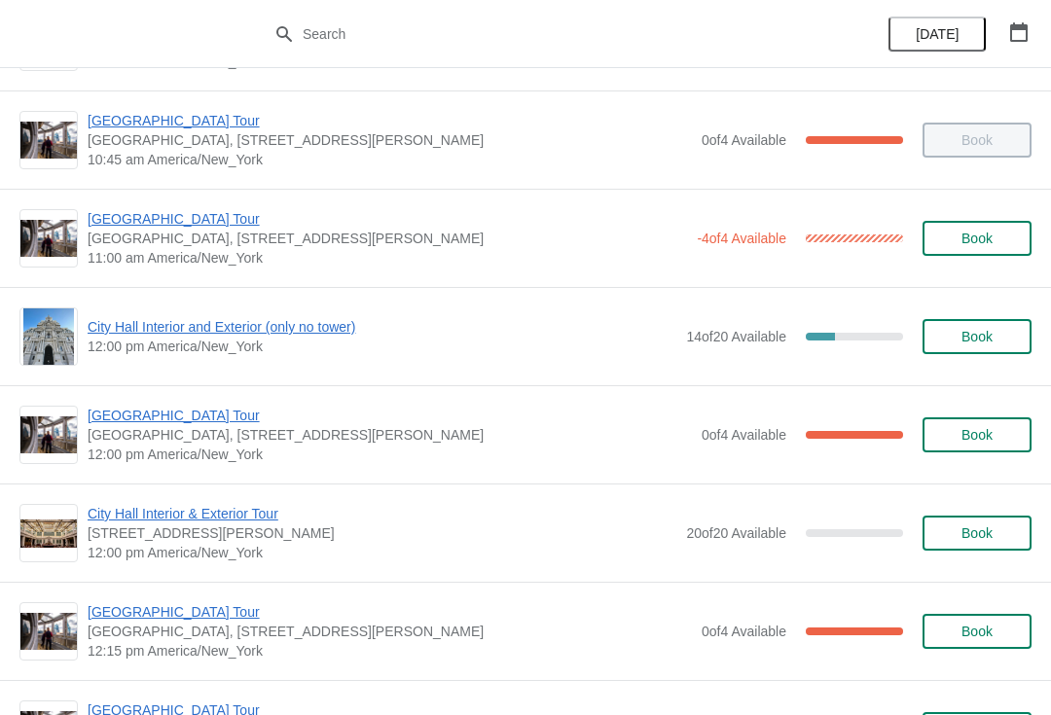
click at [119, 423] on span "[GEOGRAPHIC_DATA] Tour" at bounding box center [390, 415] width 605 height 19
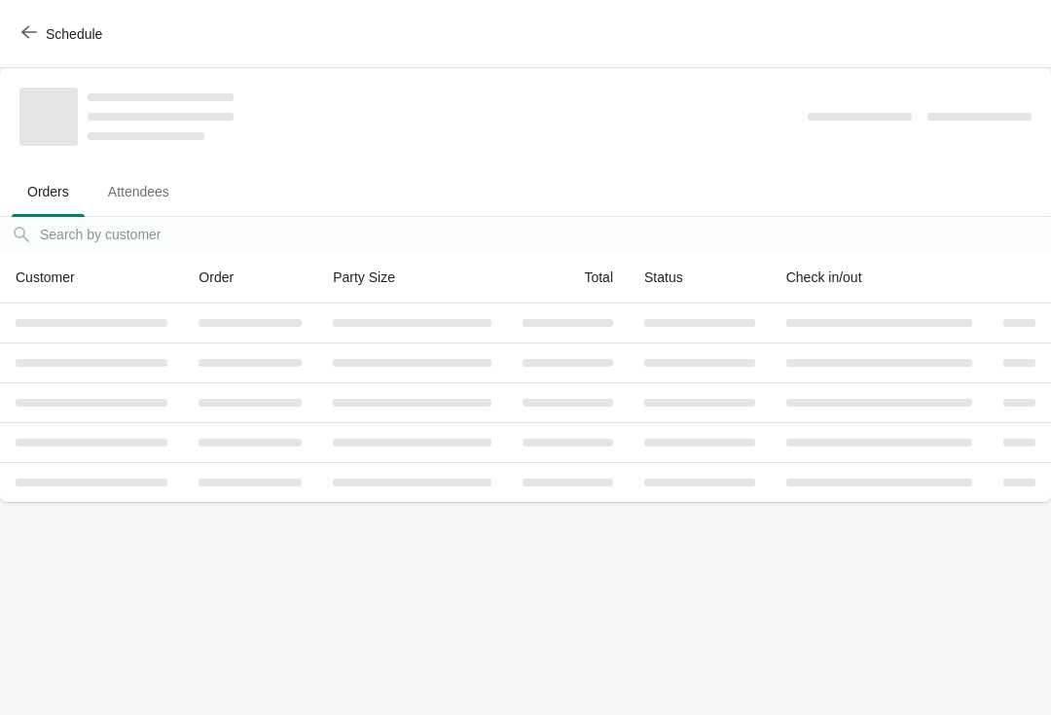
scroll to position [0, 0]
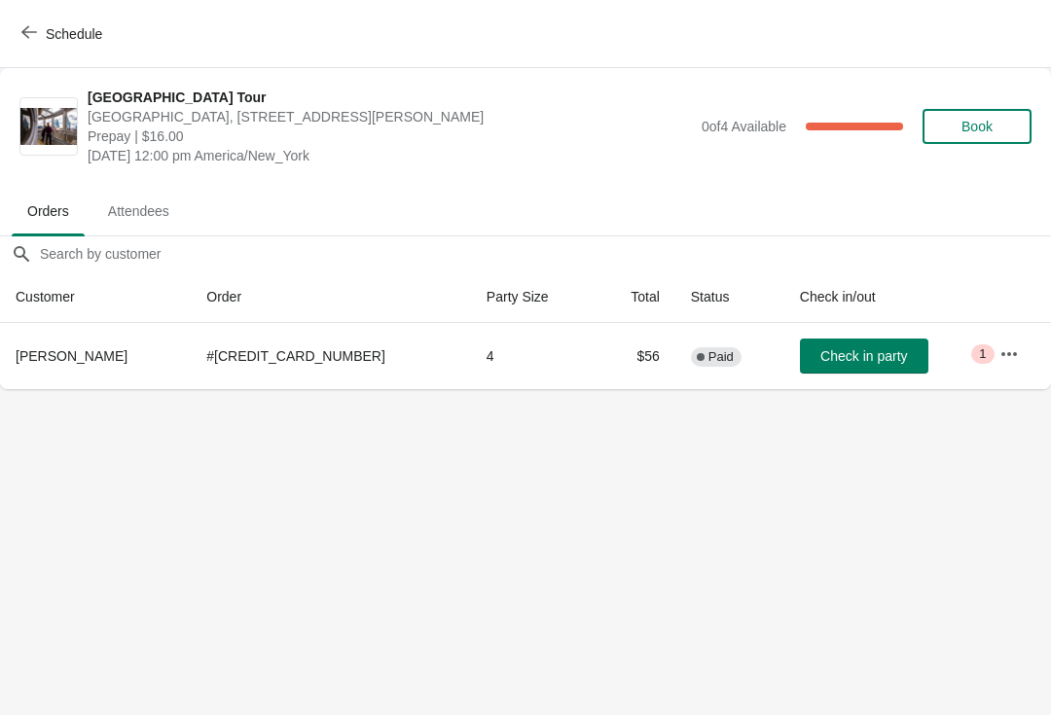
click at [29, 35] on icon "button" at bounding box center [29, 32] width 16 height 16
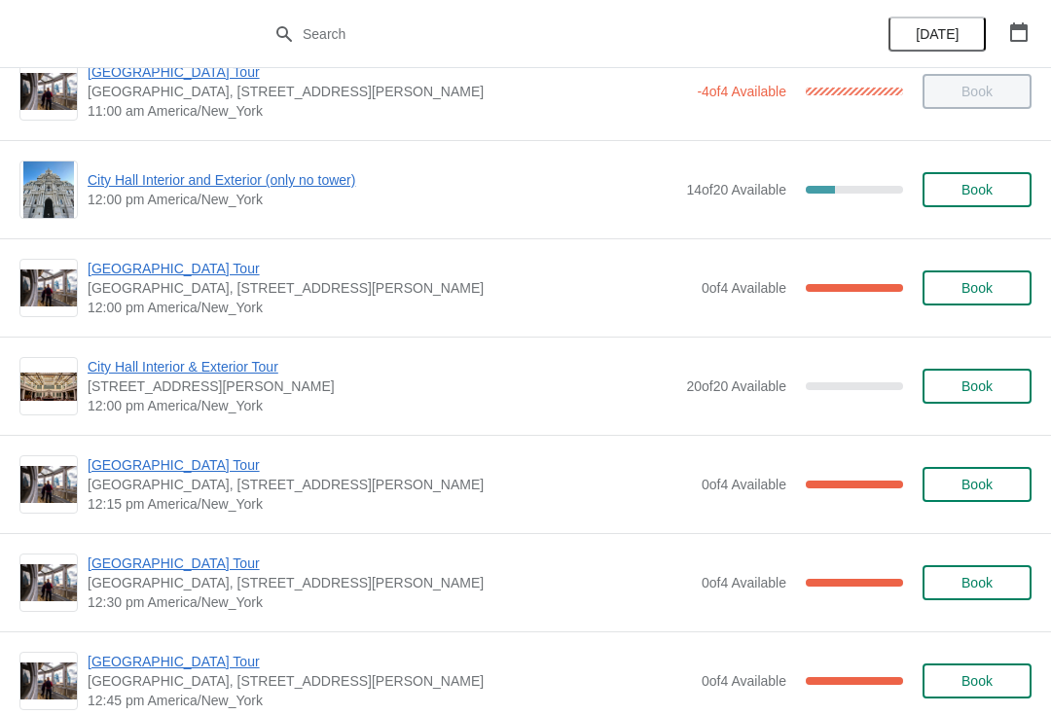
scroll to position [700, 0]
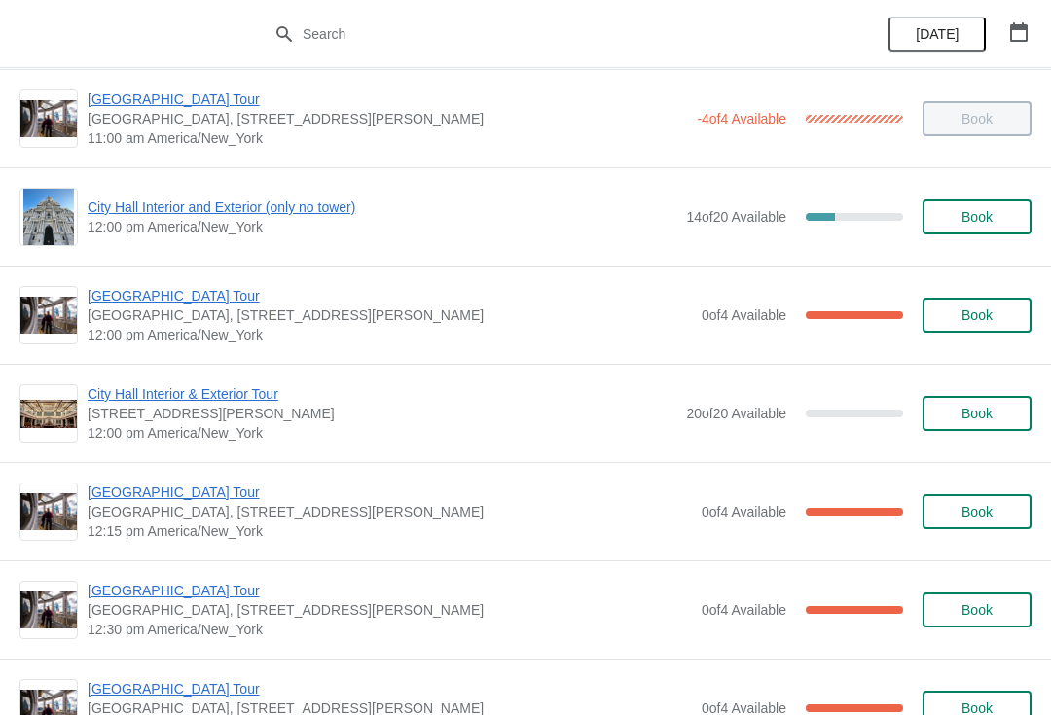
click at [160, 303] on span "[GEOGRAPHIC_DATA] Tour" at bounding box center [390, 295] width 605 height 19
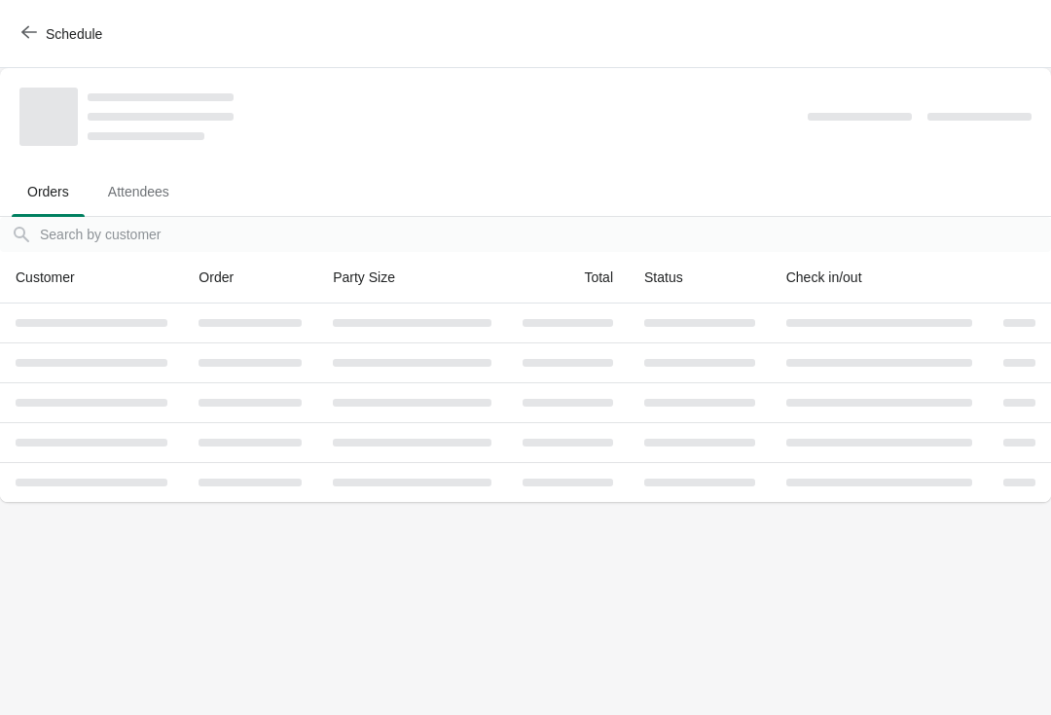
scroll to position [0, 0]
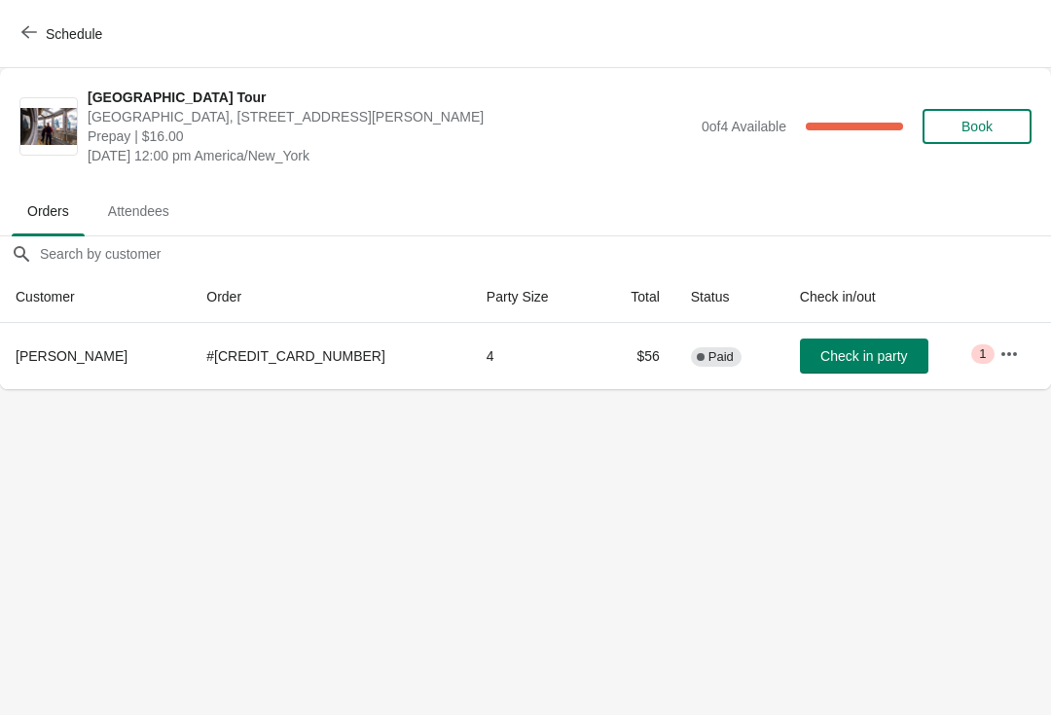
click at [35, 34] on icon "button" at bounding box center [29, 32] width 16 height 16
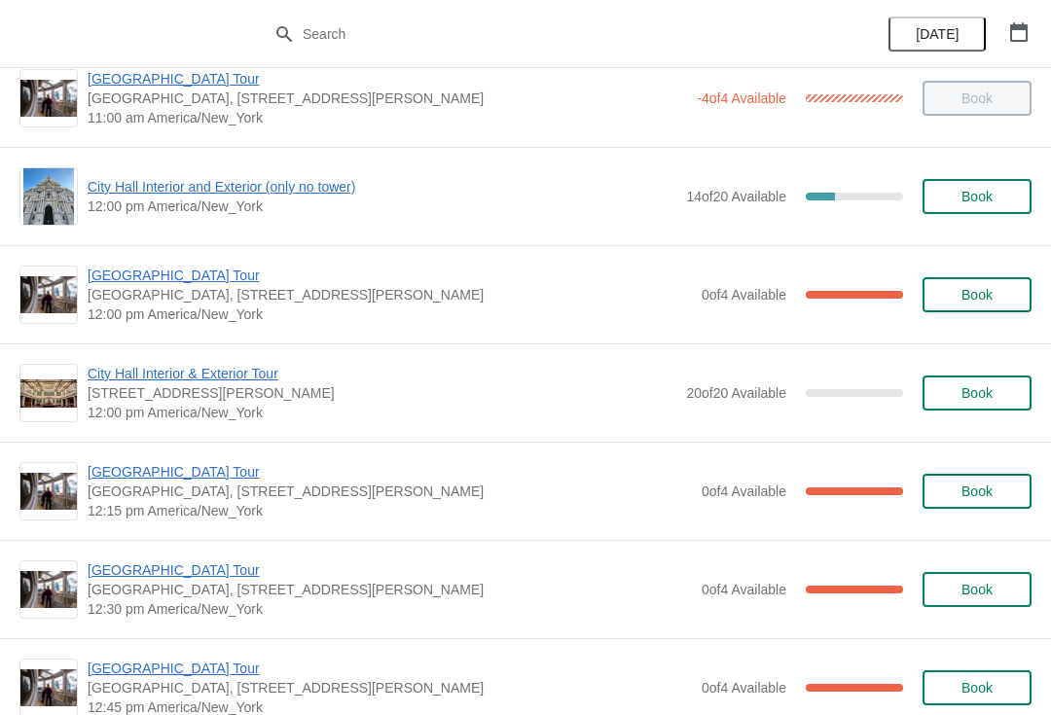
scroll to position [721, 0]
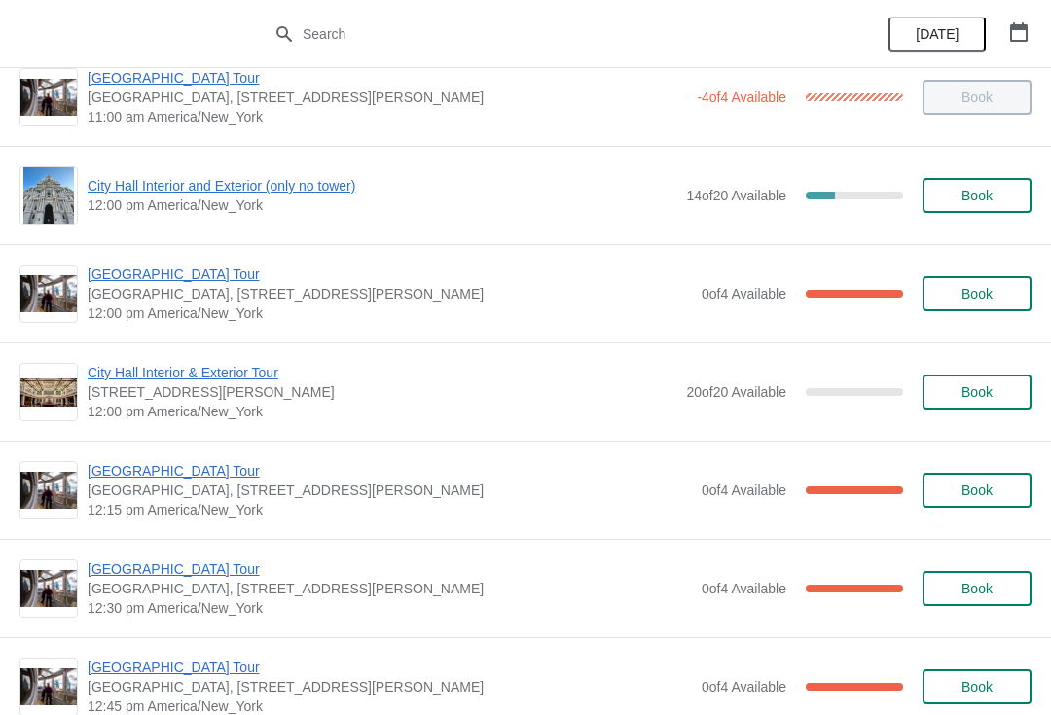
click at [176, 470] on span "[GEOGRAPHIC_DATA] Tour" at bounding box center [390, 470] width 605 height 19
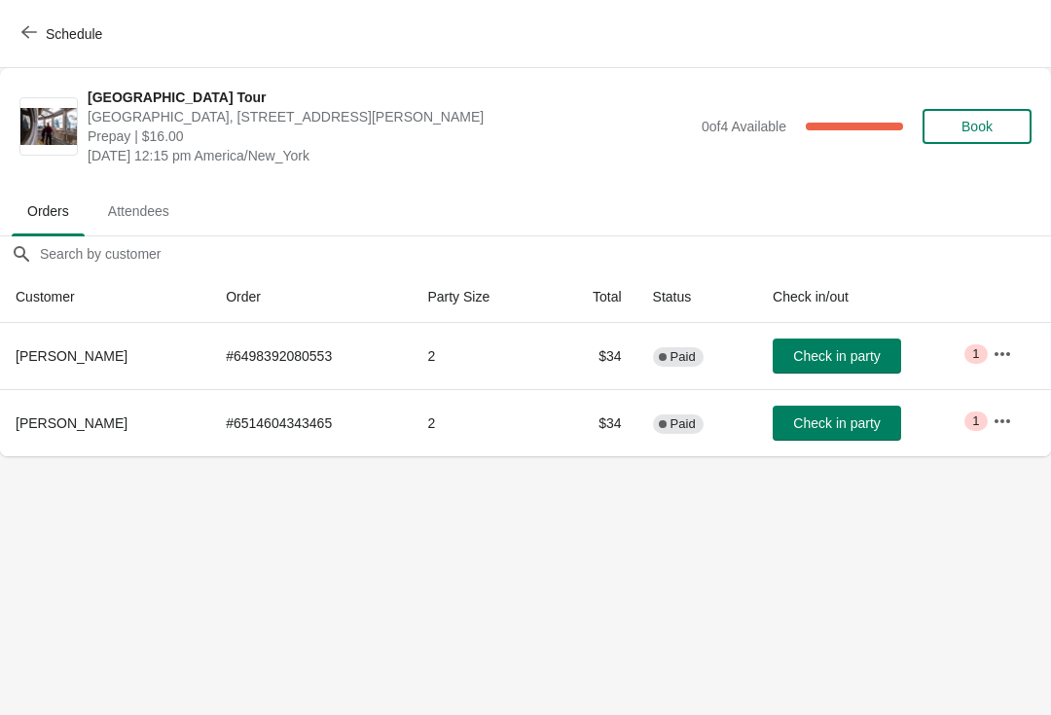
click at [29, 29] on icon "button" at bounding box center [29, 32] width 16 height 16
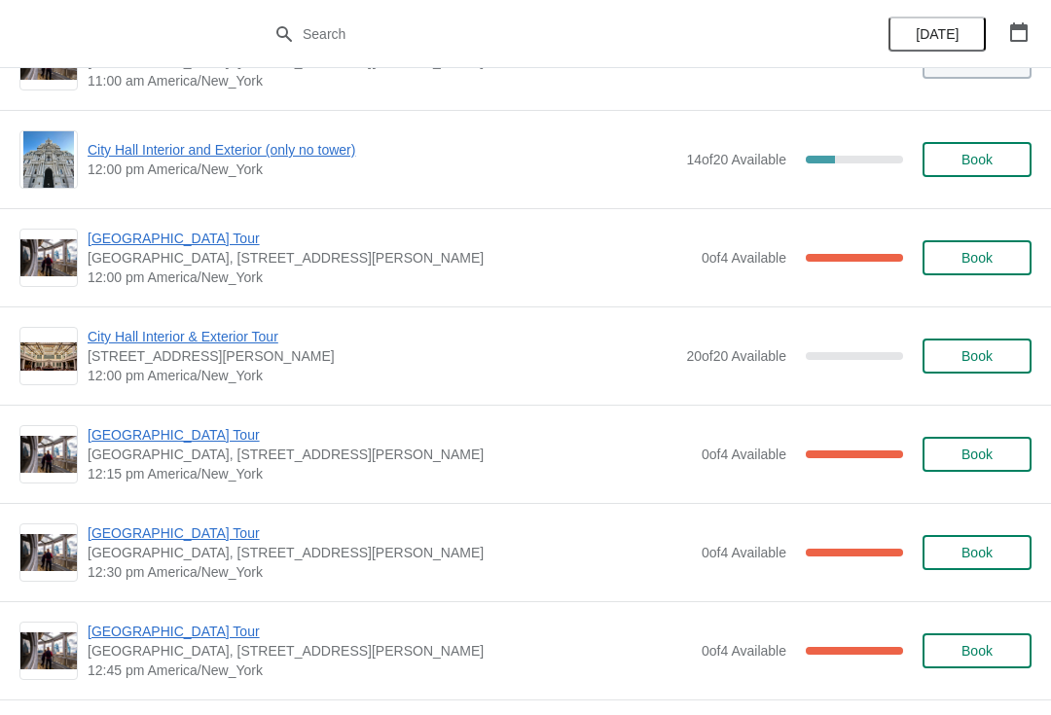
scroll to position [579, 0]
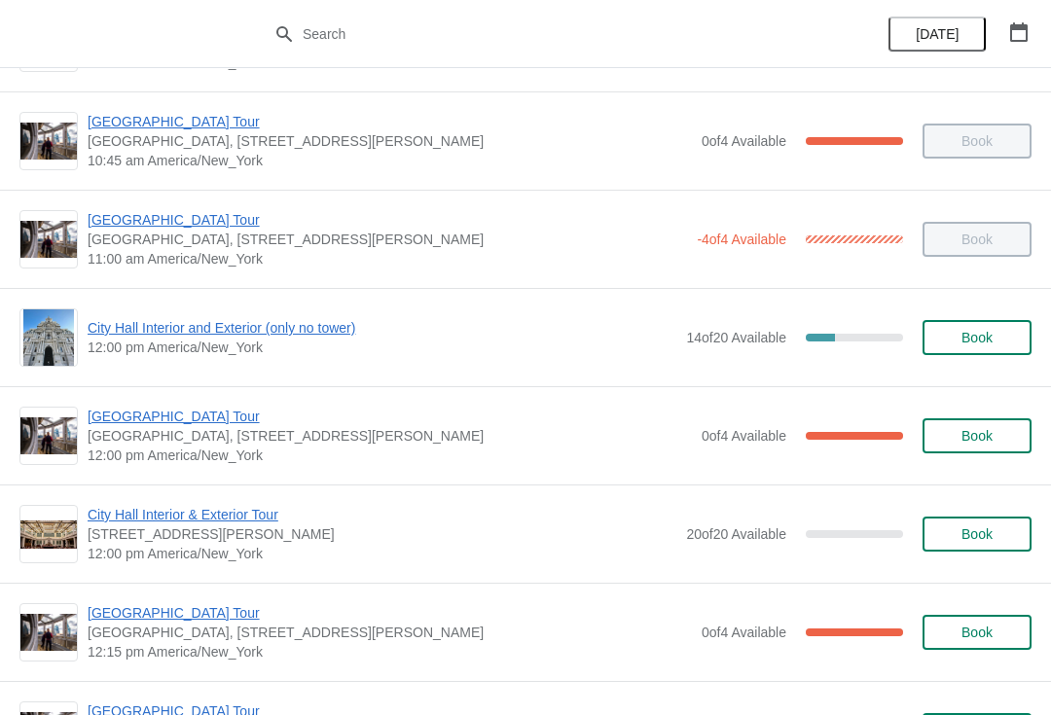
click at [141, 329] on span "City Hall Interior and Exterior (only no tower)" at bounding box center [382, 327] width 589 height 19
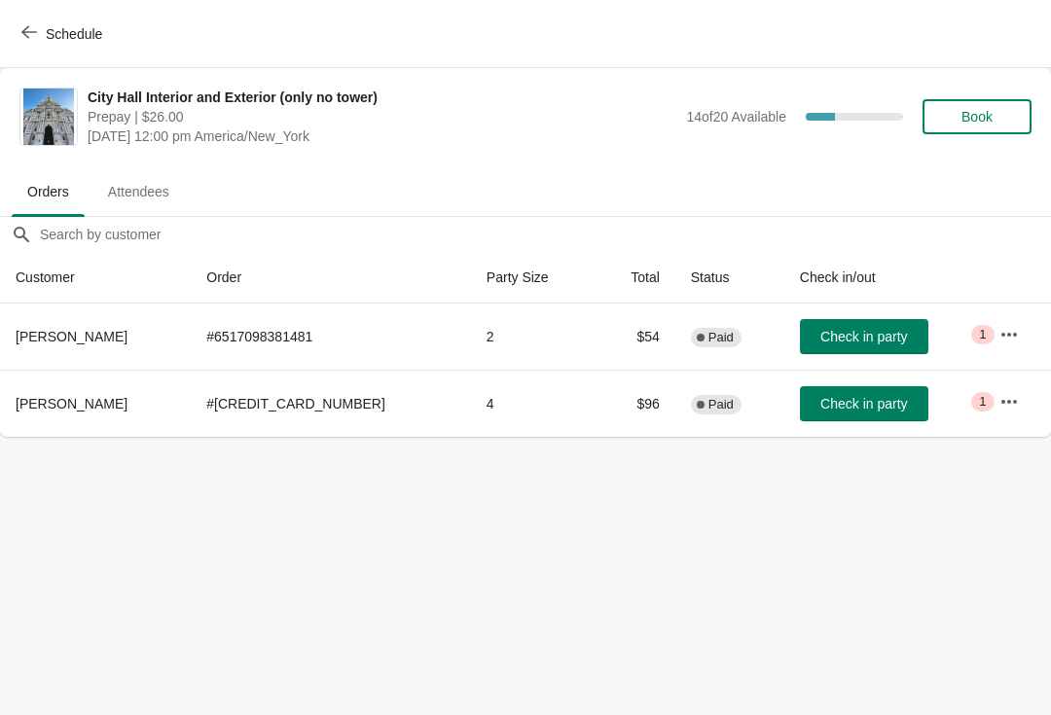
click at [19, 10] on div "Schedule" at bounding box center [525, 34] width 1051 height 68
click at [39, 42] on span "Schedule" at bounding box center [63, 33] width 77 height 18
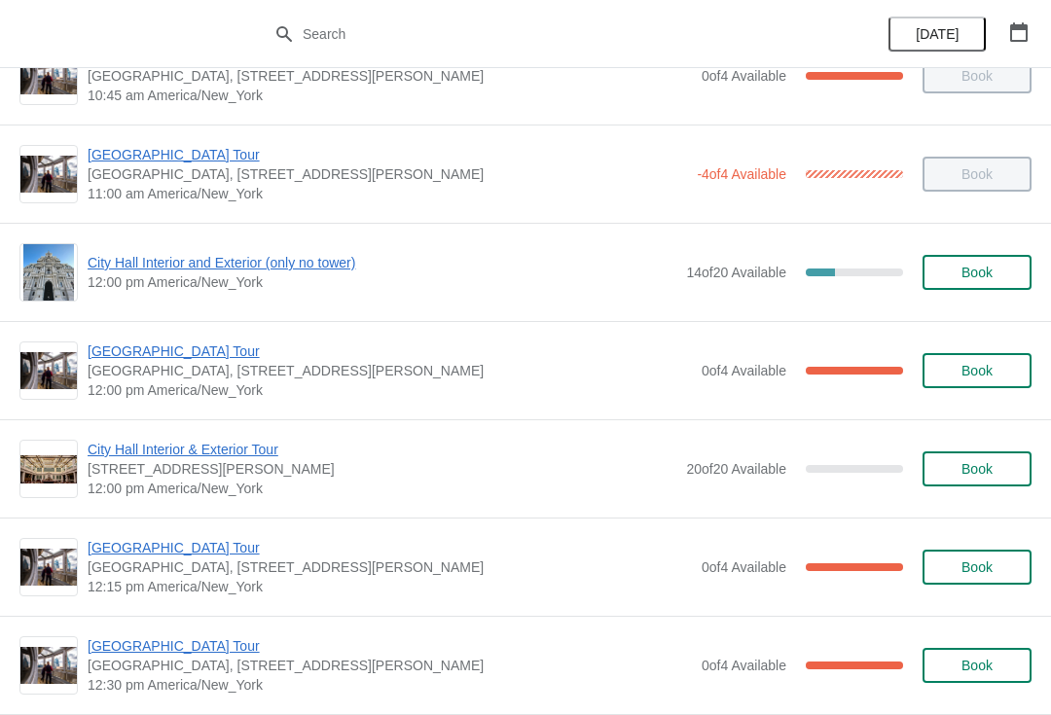
scroll to position [646, 0]
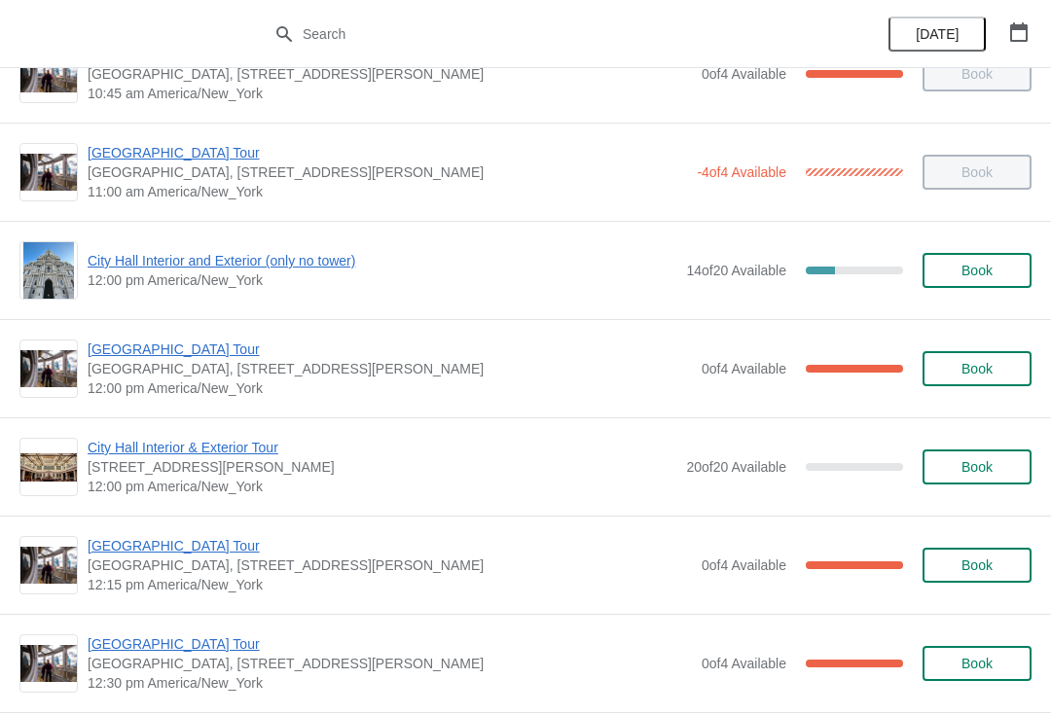
click at [128, 346] on span "[GEOGRAPHIC_DATA] Tour" at bounding box center [390, 349] width 605 height 19
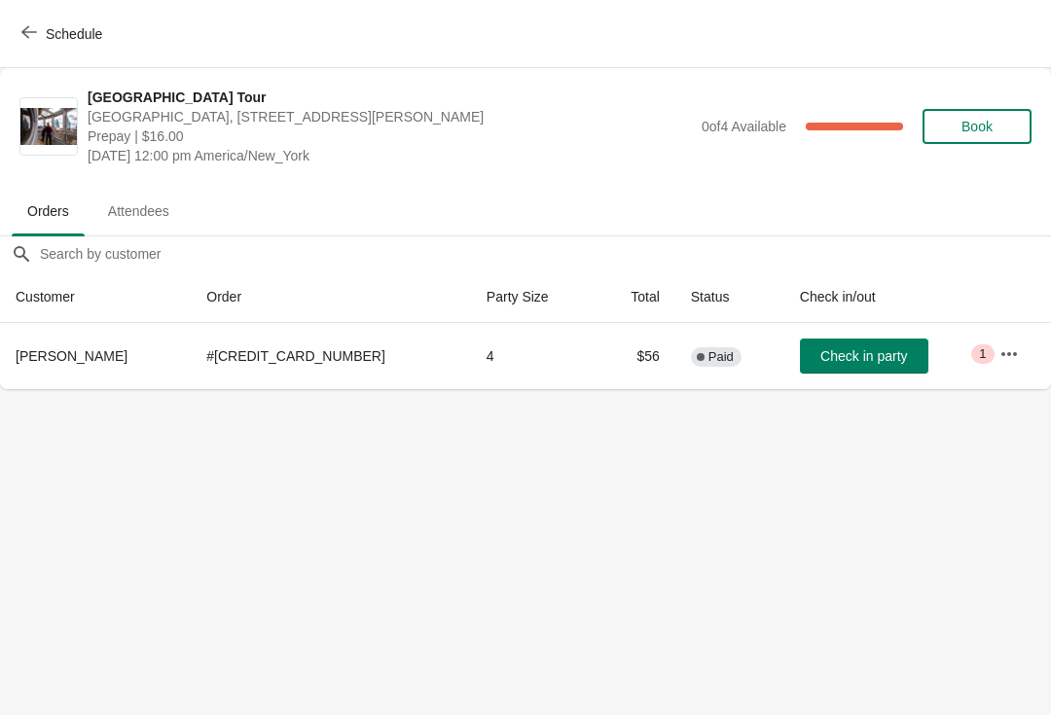
scroll to position [0, 0]
click at [33, 50] on button "Schedule" at bounding box center [64, 34] width 108 height 35
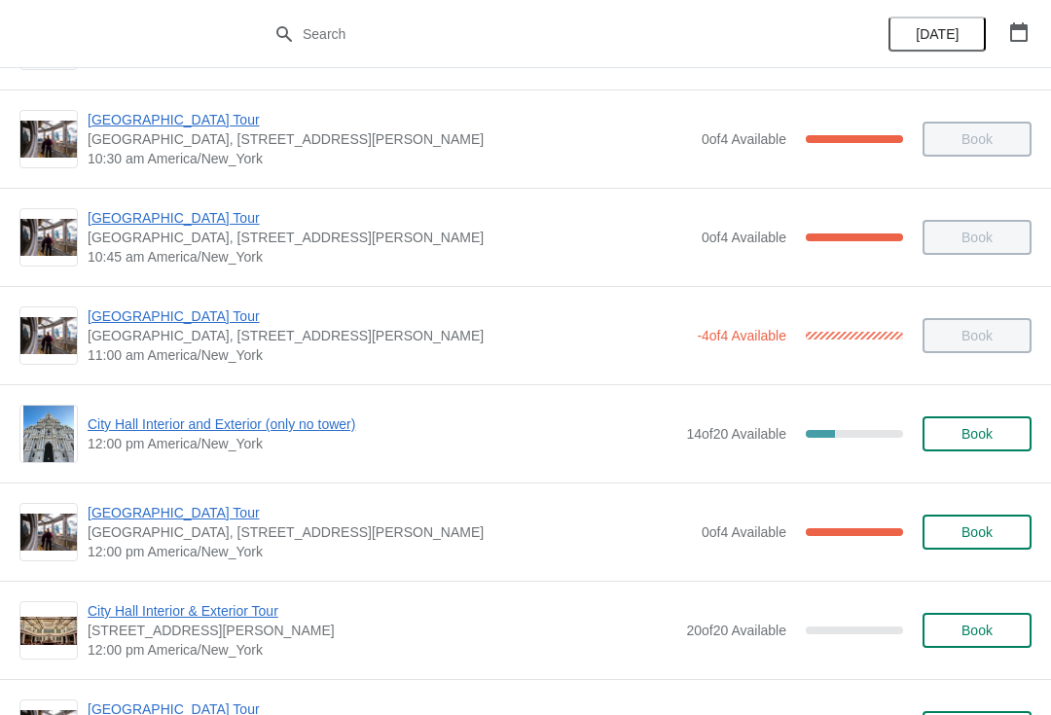
scroll to position [504, 0]
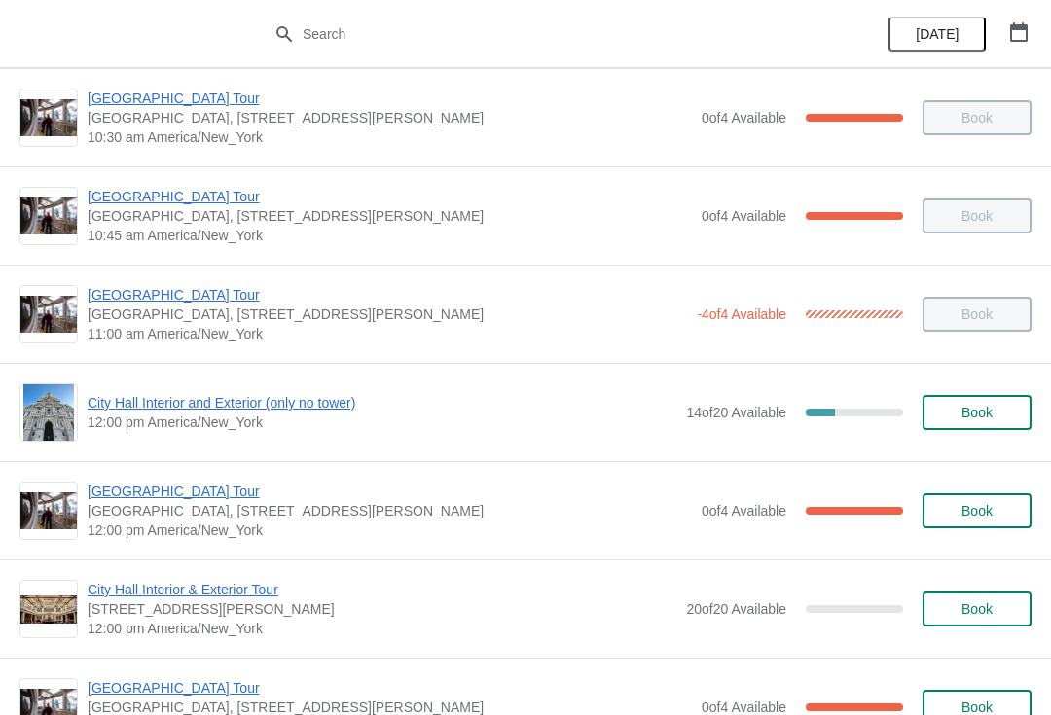
click at [128, 404] on span "City Hall Interior and Exterior (only no tower)" at bounding box center [382, 402] width 589 height 19
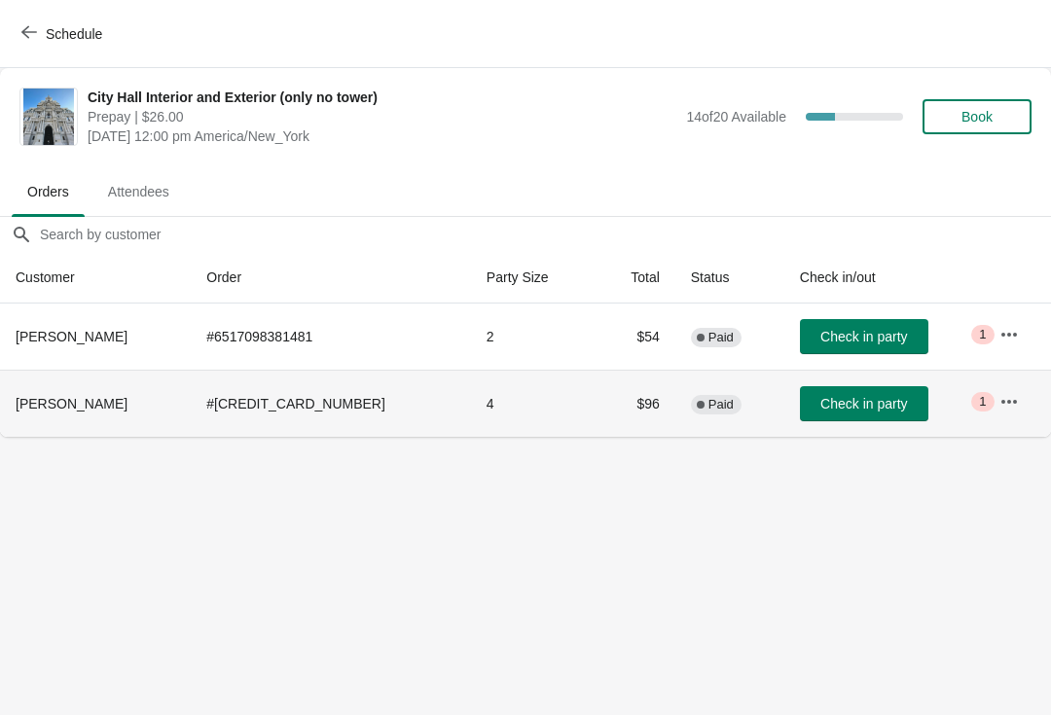
click at [853, 383] on td "Check in party" at bounding box center [885, 403] width 200 height 67
click at [838, 413] on button "Check in party" at bounding box center [864, 403] width 128 height 35
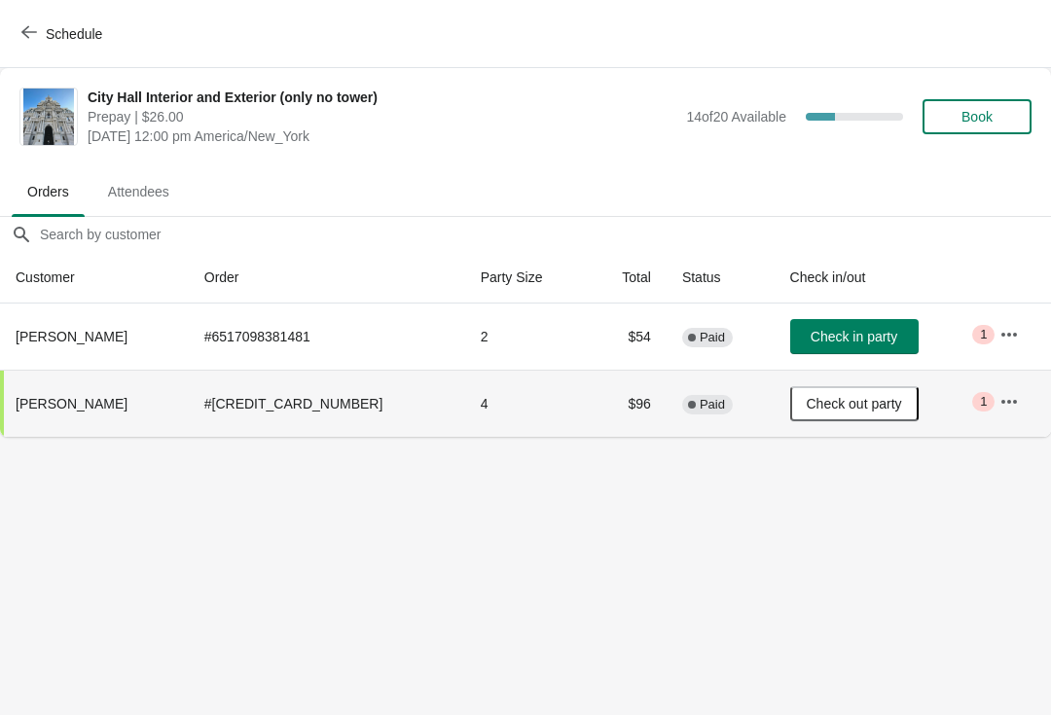
click at [36, 34] on icon "button" at bounding box center [29, 32] width 16 height 16
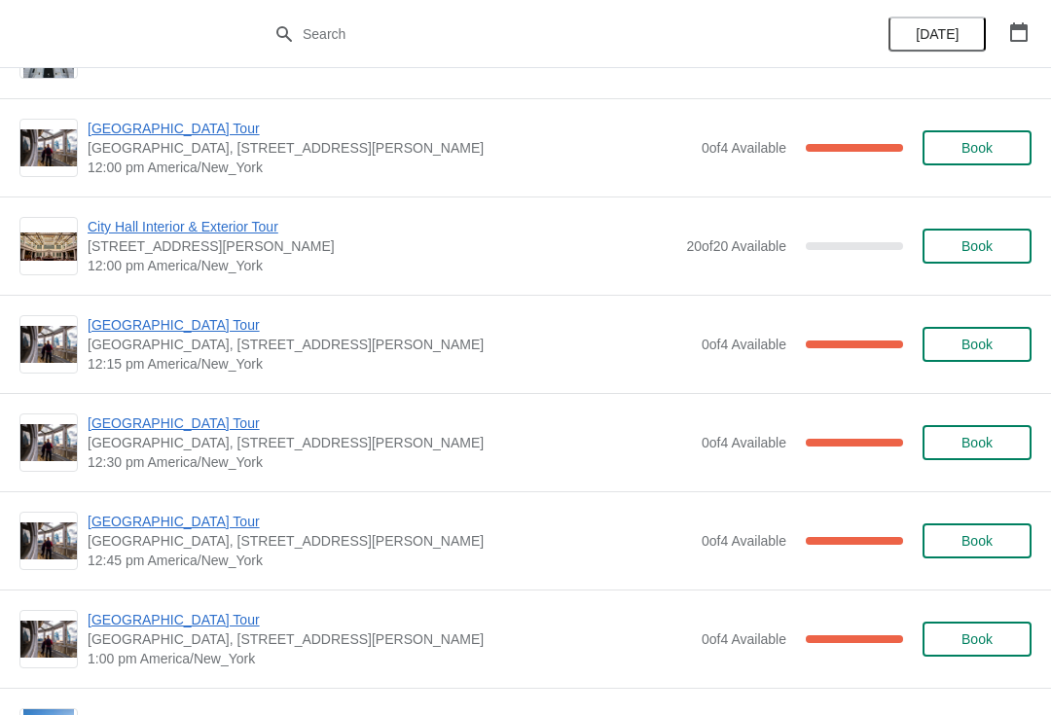
scroll to position [870, 0]
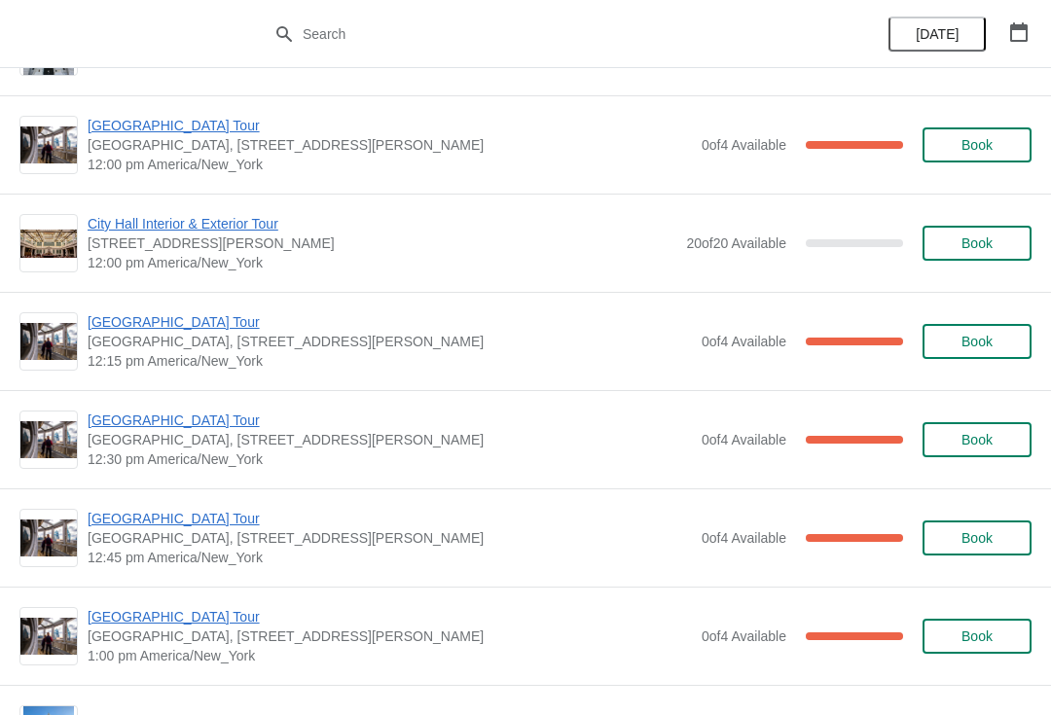
click at [108, 328] on span "[GEOGRAPHIC_DATA] Tour" at bounding box center [390, 321] width 605 height 19
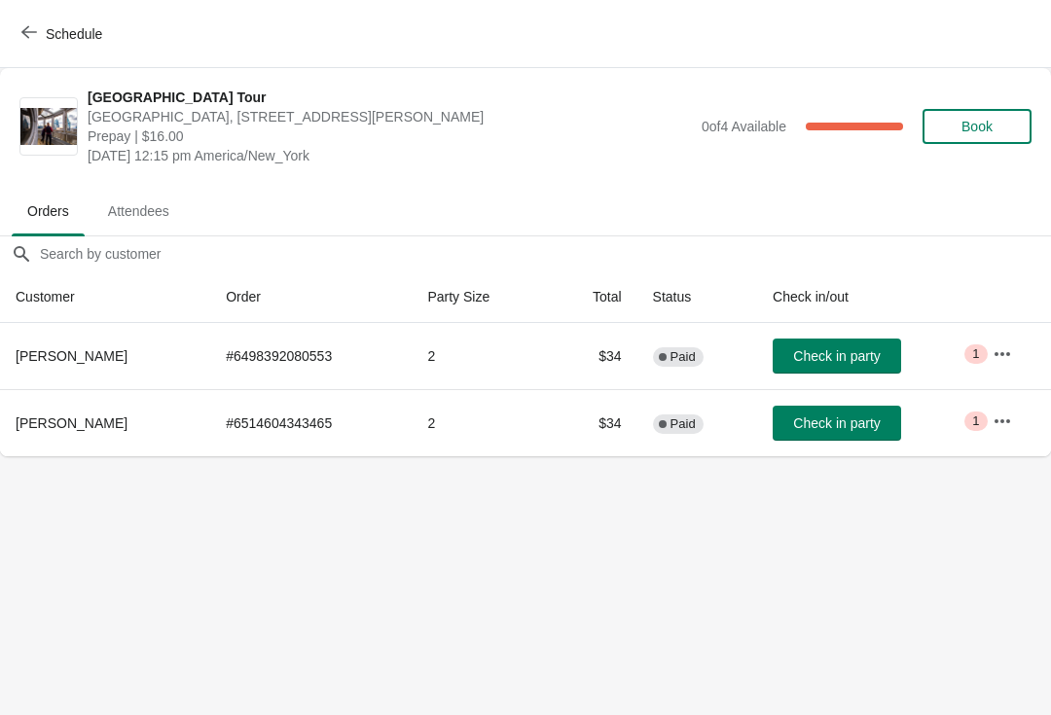
scroll to position [0, 0]
click at [32, 50] on button "Schedule" at bounding box center [64, 34] width 108 height 35
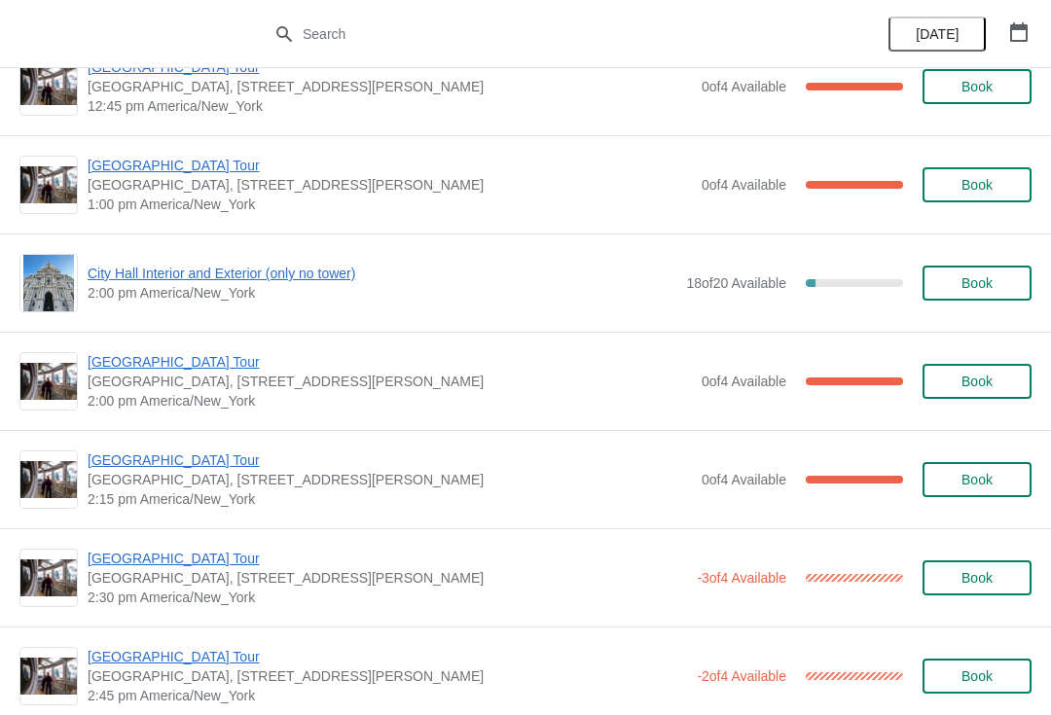
scroll to position [1460, 0]
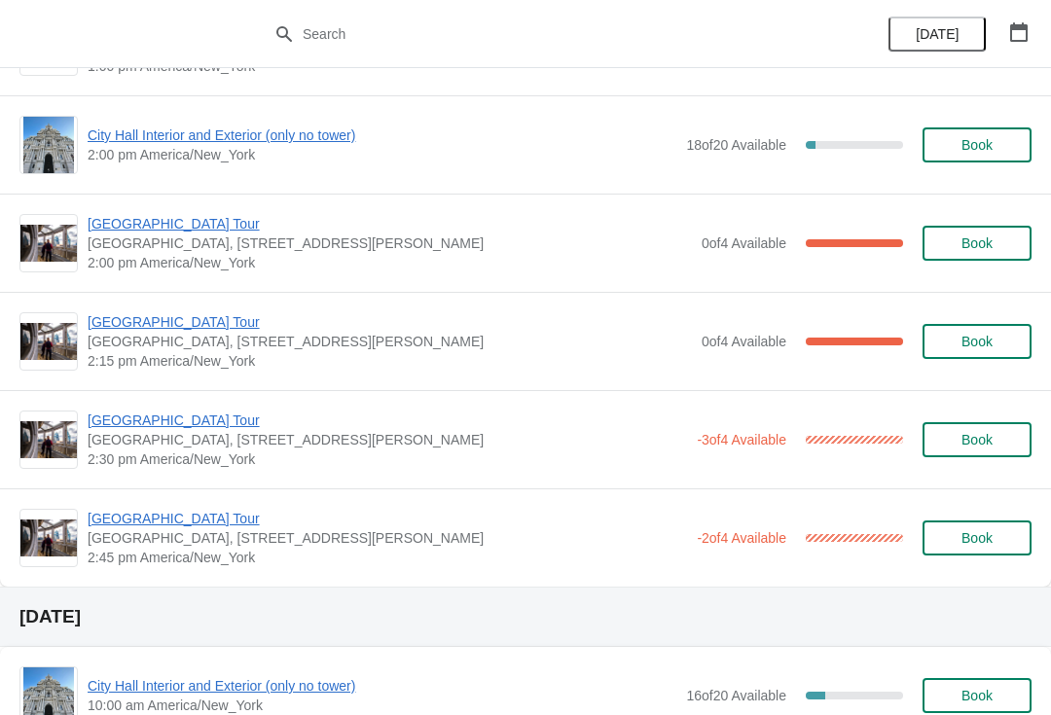
click at [126, 324] on span "[GEOGRAPHIC_DATA] Tour" at bounding box center [390, 321] width 605 height 19
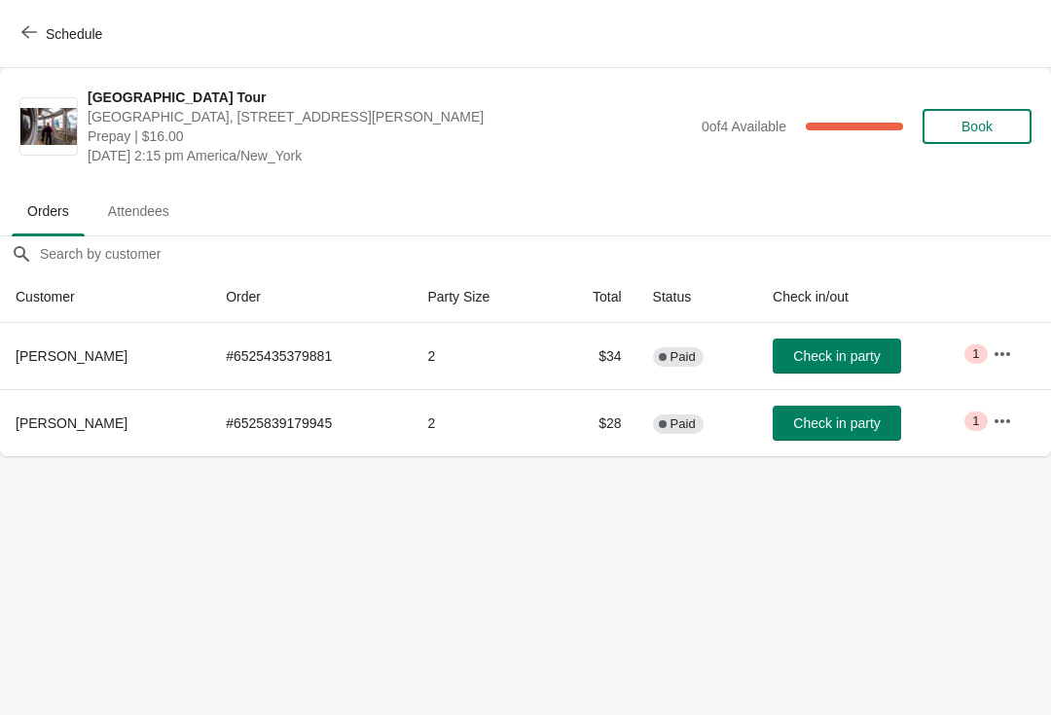
click at [812, 434] on button "Check in party" at bounding box center [837, 423] width 128 height 35
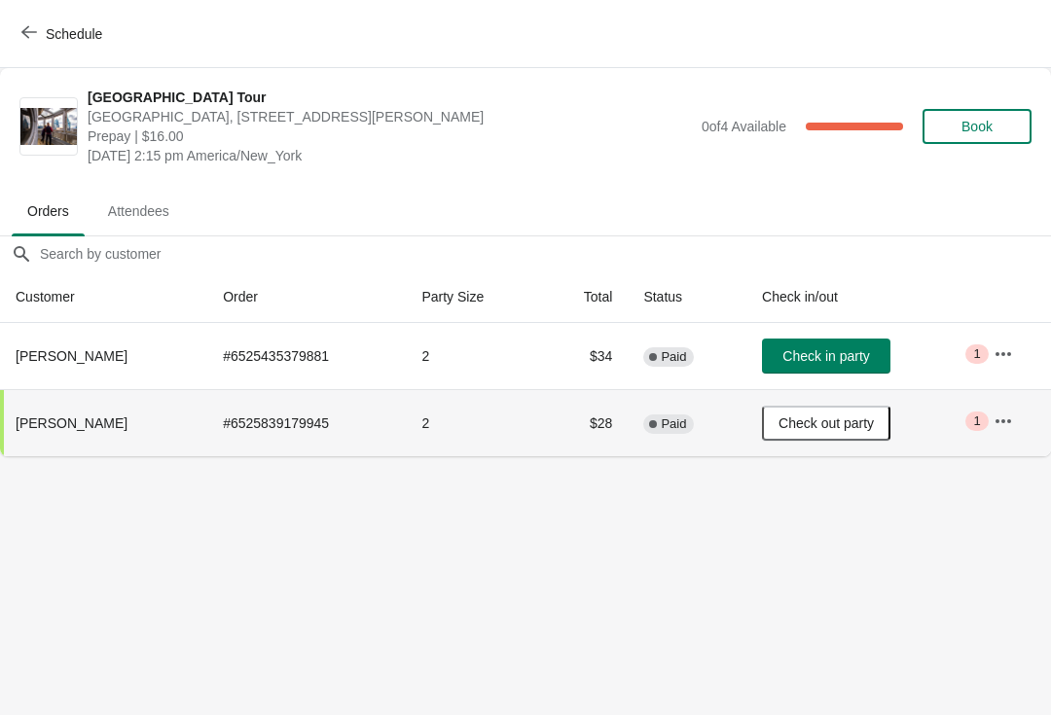
click at [843, 417] on span "Check out party" at bounding box center [826, 424] width 95 height 16
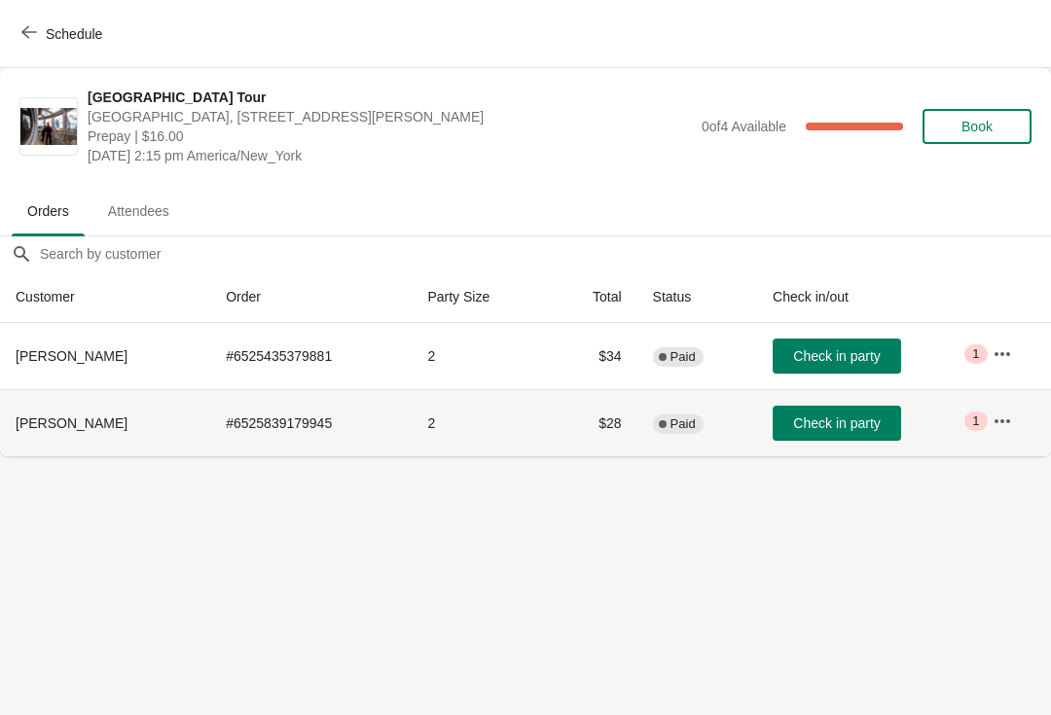
click at [32, 45] on button "Schedule" at bounding box center [64, 34] width 108 height 35
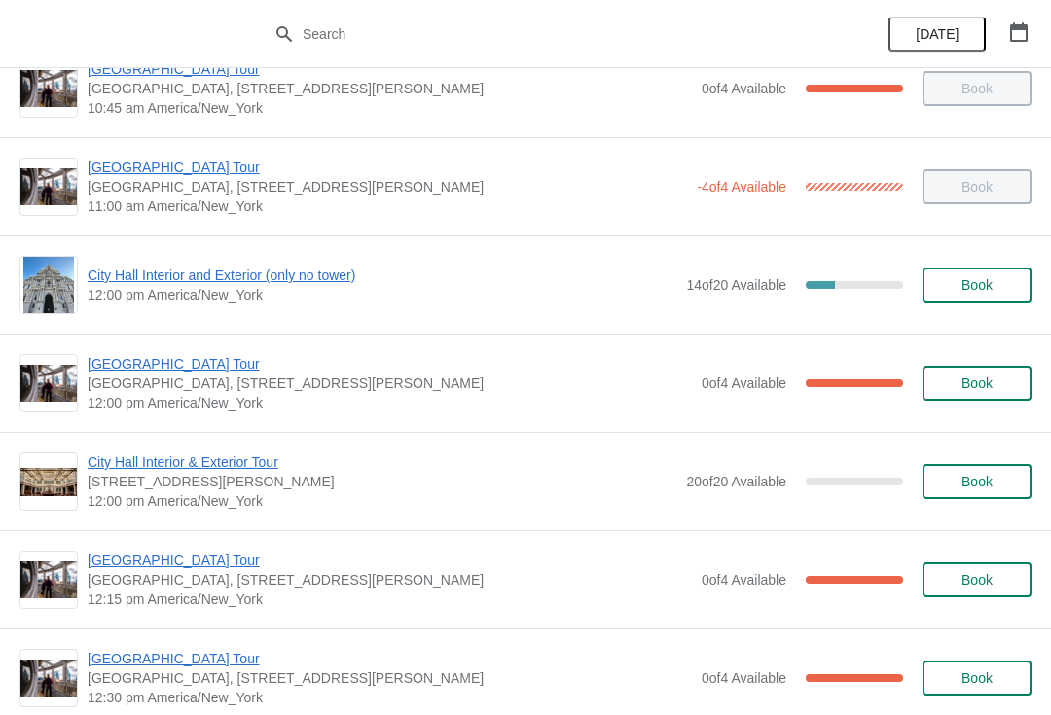
scroll to position [684, 0]
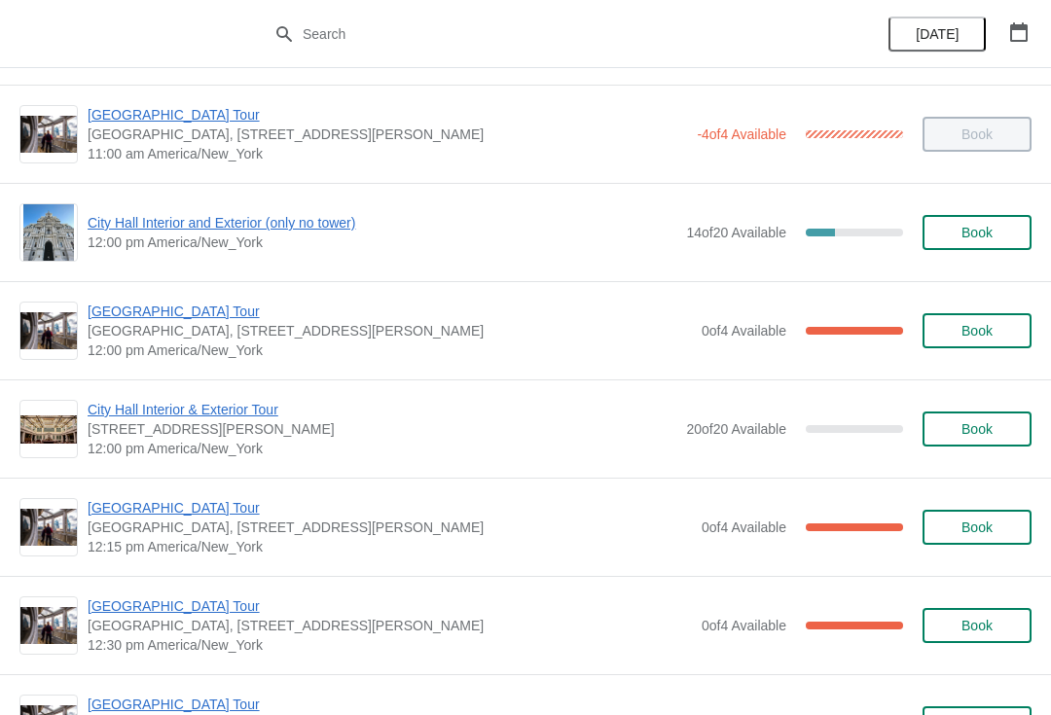
click at [1006, 229] on span "Book" at bounding box center [977, 233] width 74 height 16
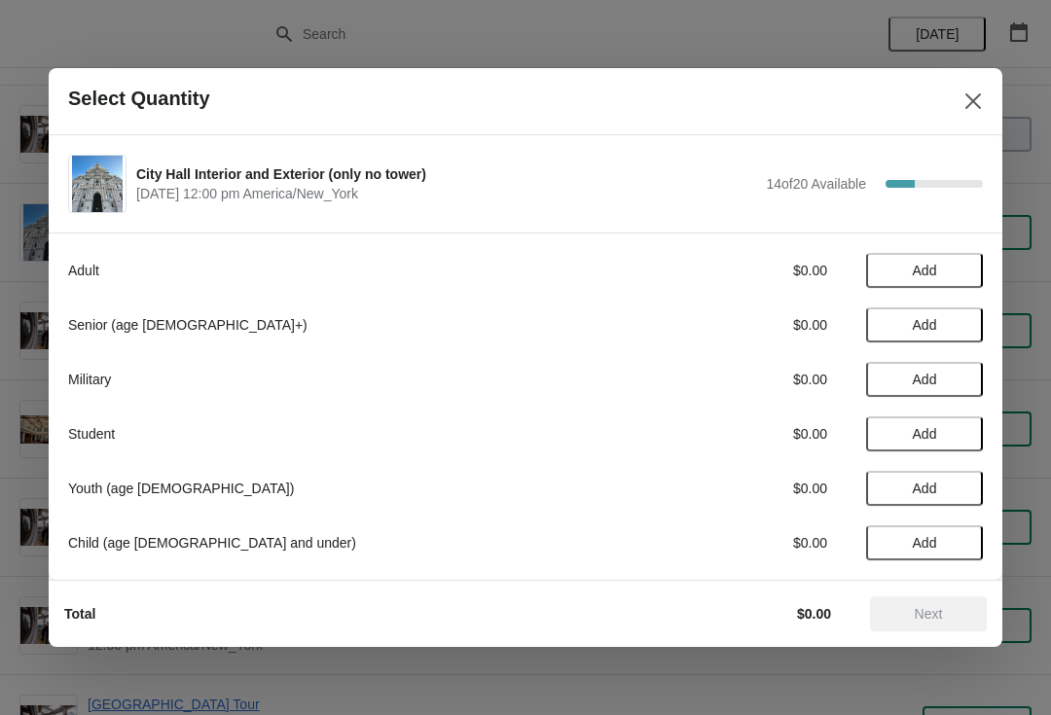
click at [952, 329] on span "Add" at bounding box center [925, 325] width 82 height 16
click at [945, 625] on button "Next" at bounding box center [928, 614] width 117 height 35
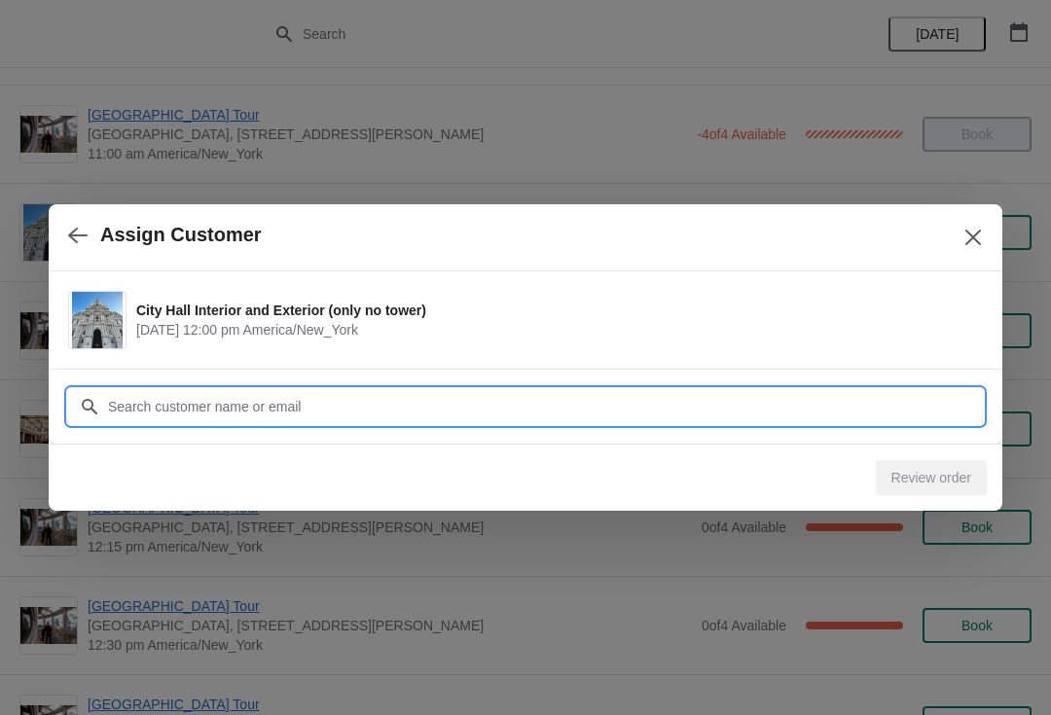
click at [789, 398] on input "Customer" at bounding box center [545, 406] width 876 height 35
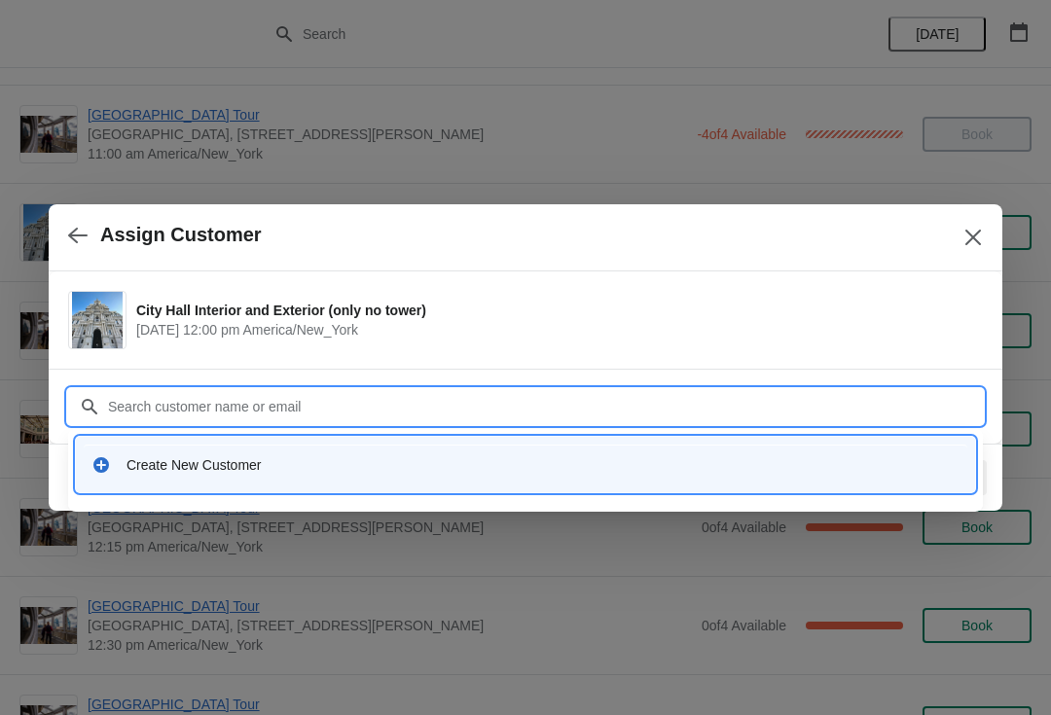
click at [282, 471] on div "Create New Customer" at bounding box center [543, 465] width 833 height 19
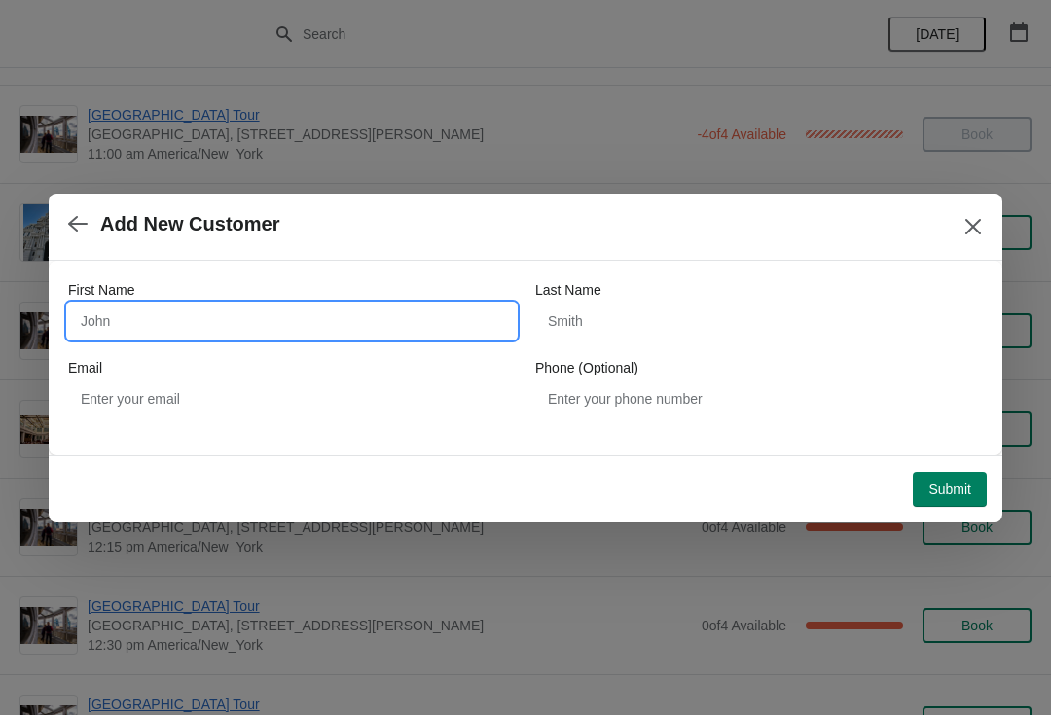
click at [275, 315] on input "First Name" at bounding box center [292, 321] width 448 height 35
type input "Susan"
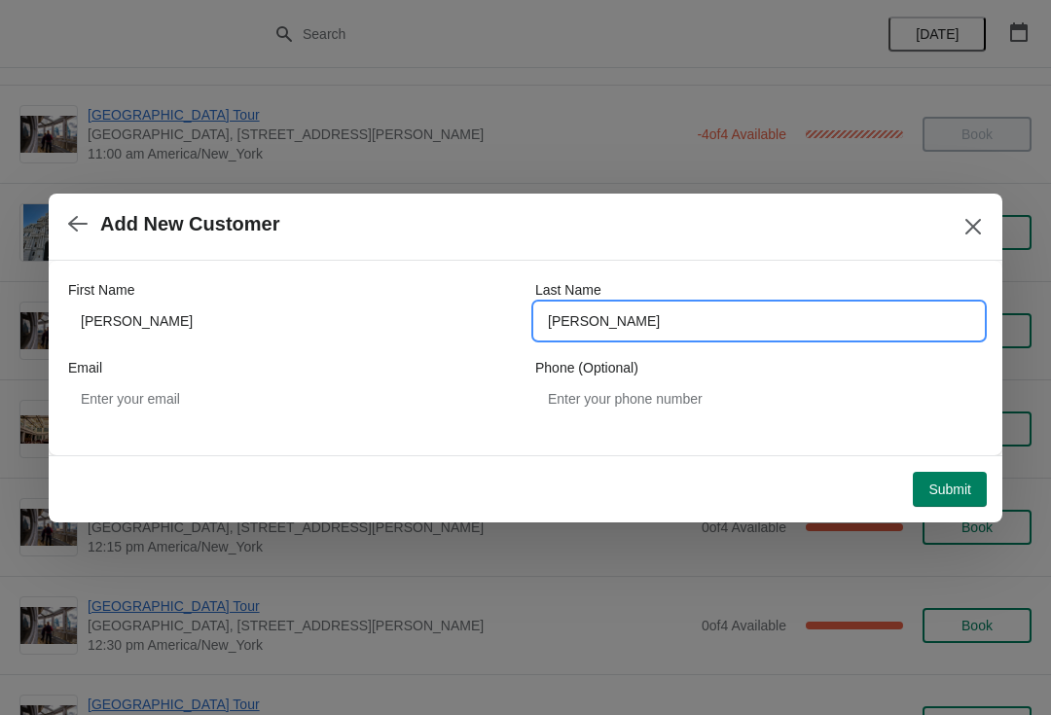
type input "Burkholder"
click at [962, 498] on button "Submit" at bounding box center [950, 489] width 74 height 35
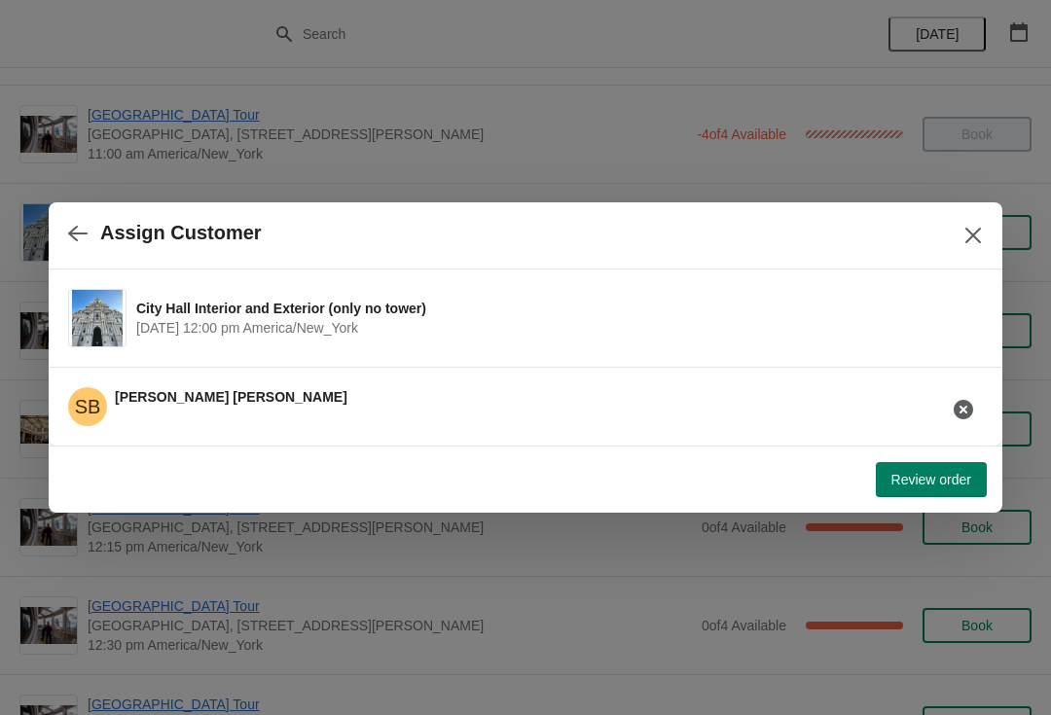
click at [936, 492] on button "Review order" at bounding box center [931, 479] width 111 height 35
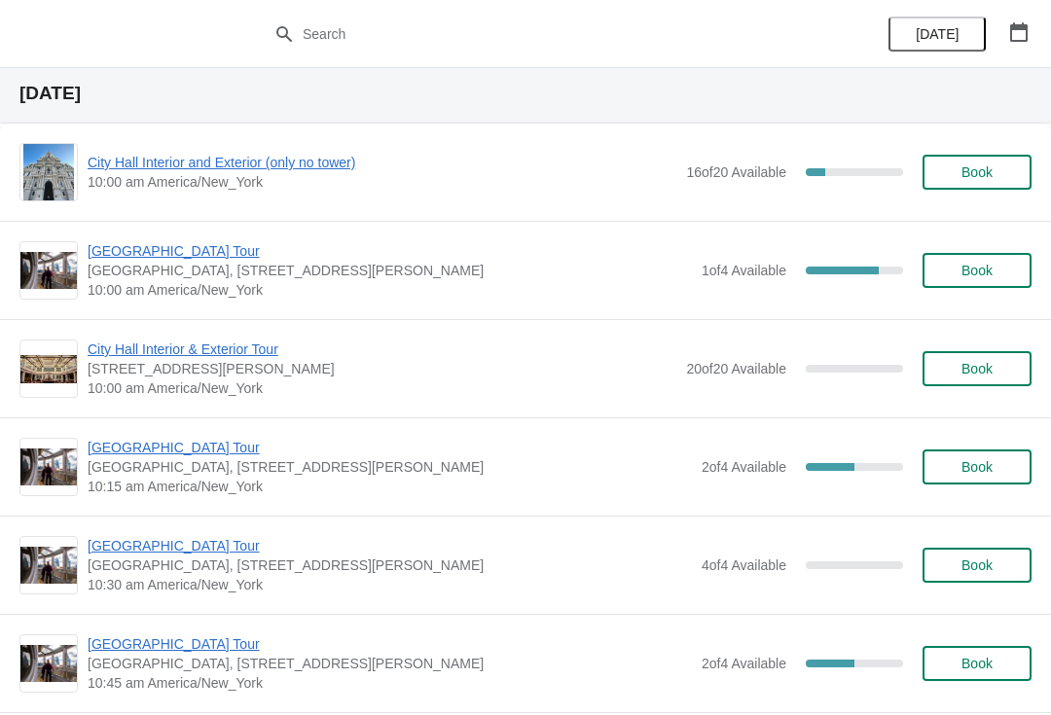
scroll to position [1986, 0]
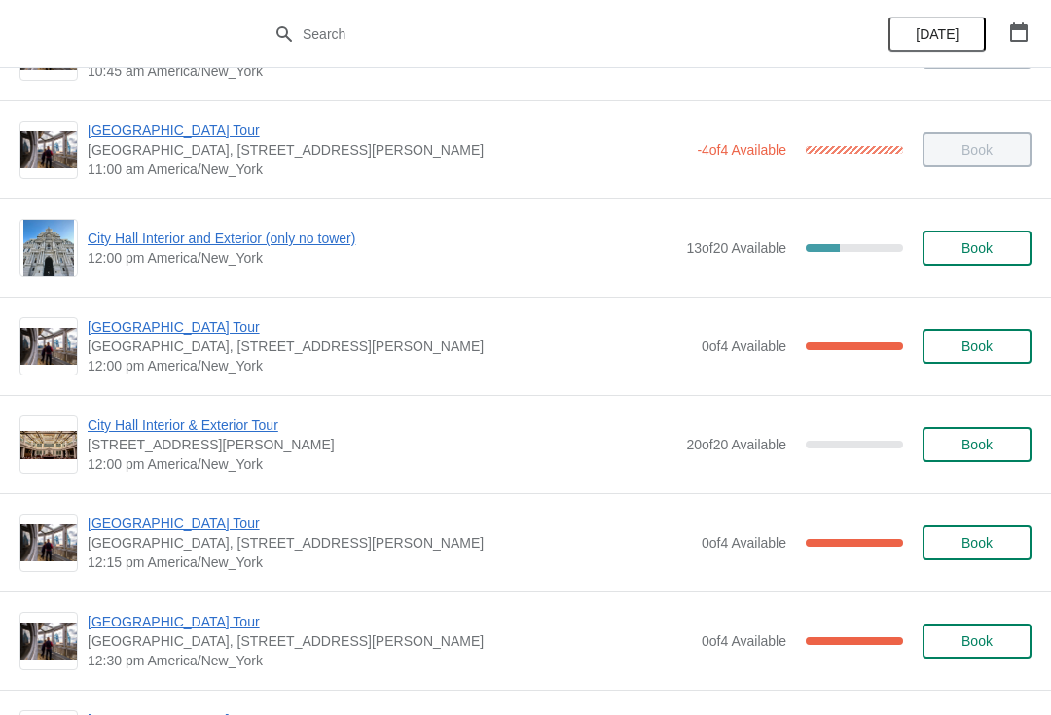
scroll to position [670, 0]
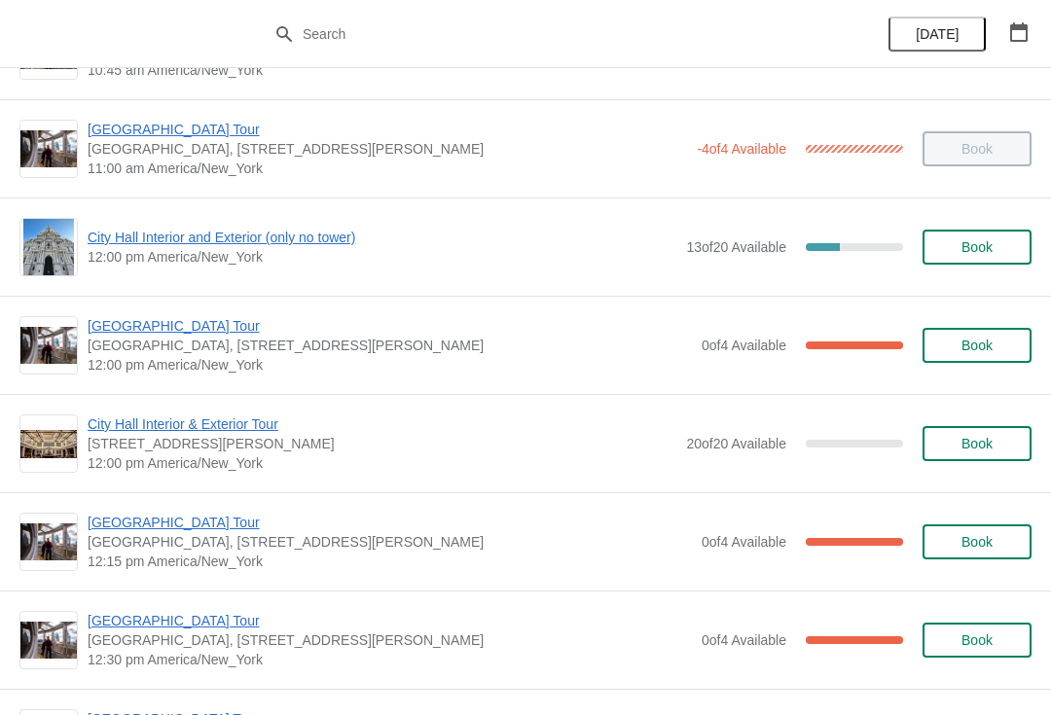
click at [159, 243] on span "City Hall Interior and Exterior (only no tower)" at bounding box center [382, 237] width 589 height 19
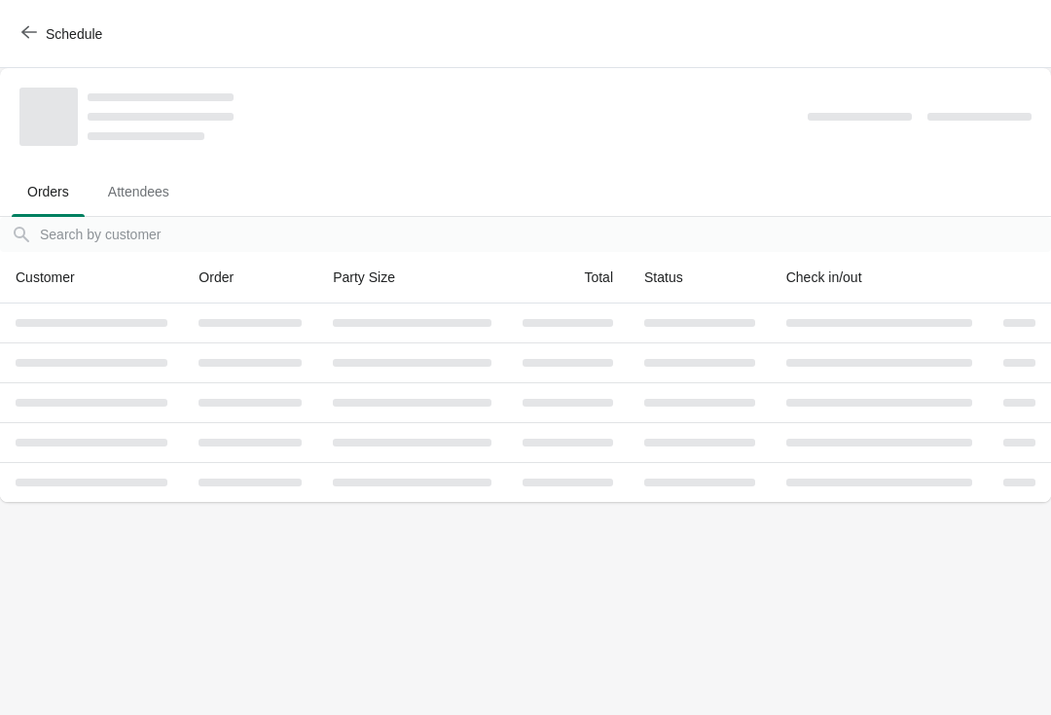
scroll to position [0, 0]
